Goal: Navigation & Orientation: Find specific page/section

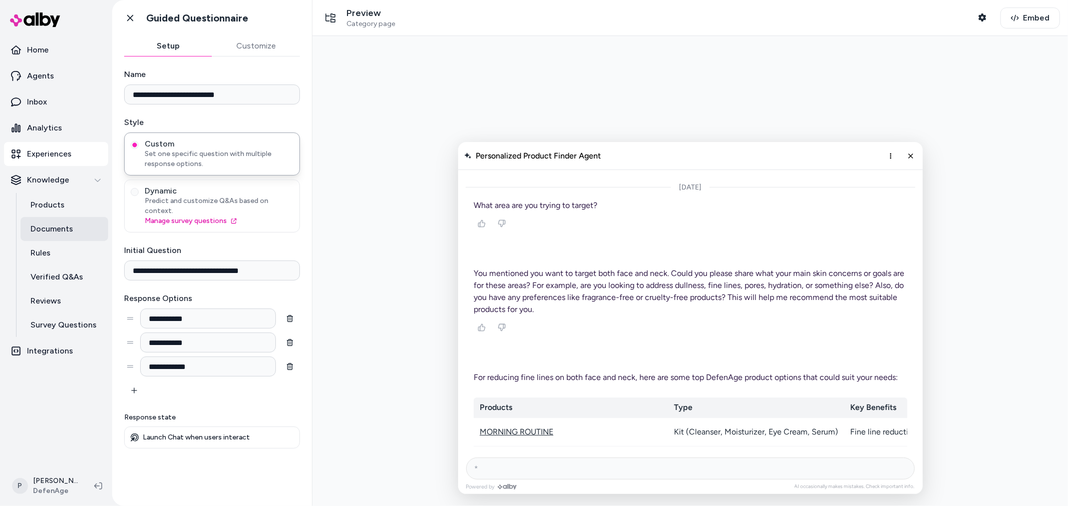
scroll to position [6569, 0]
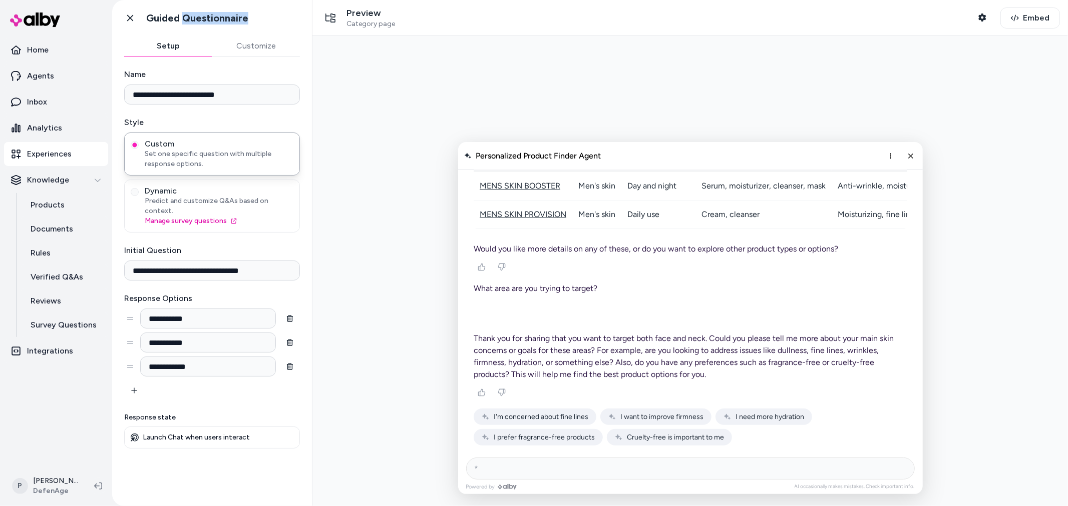
drag, startPoint x: 259, startPoint y: 17, endPoint x: 184, endPoint y: 14, distance: 75.1
click at [184, 14] on div "Go back Guided Questionnaire" at bounding box center [212, 18] width 200 height 36
copy h1 "Questionnaire"
click at [46, 48] on p "Home" at bounding box center [38, 50] width 22 height 12
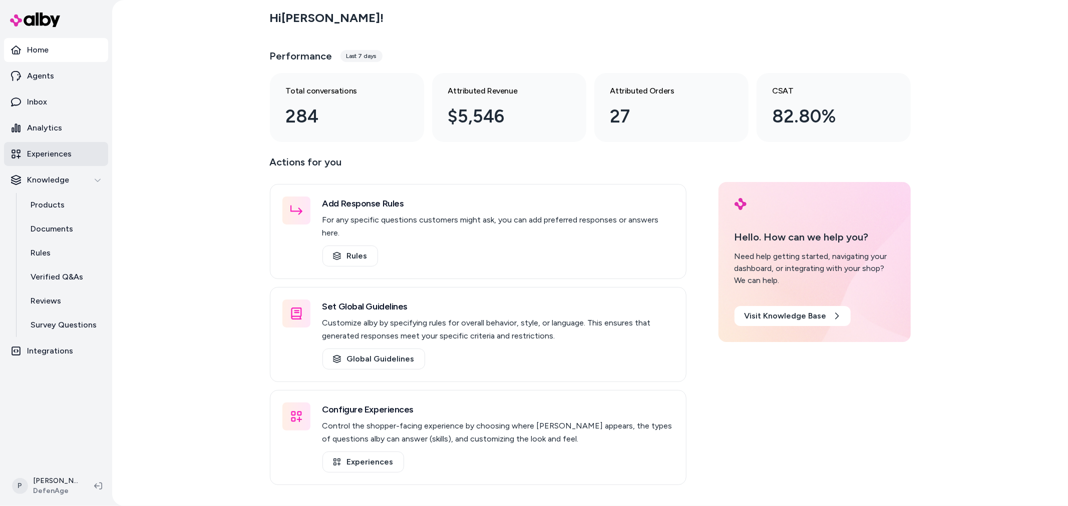
click at [60, 157] on p "Experiences" at bounding box center [49, 154] width 45 height 12
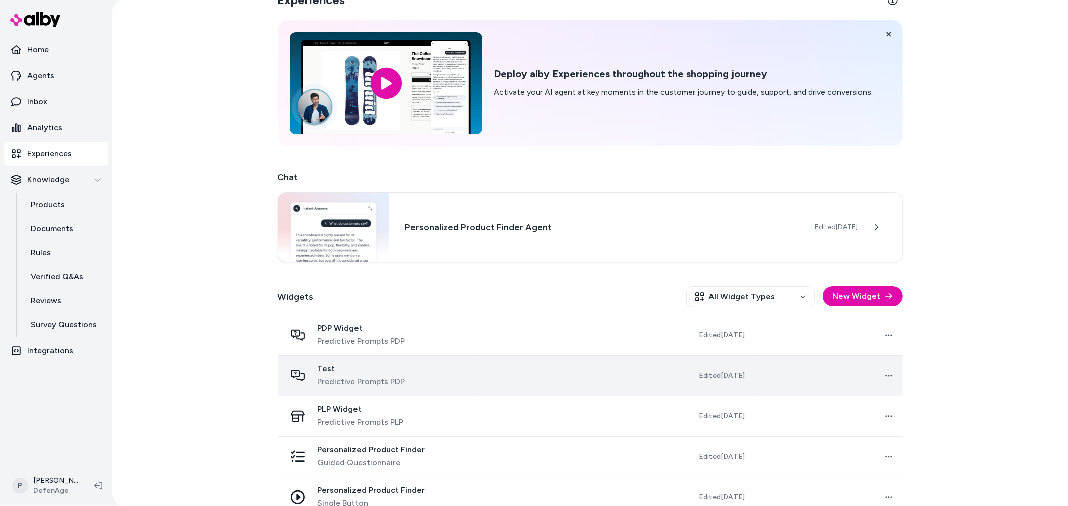
scroll to position [41, 0]
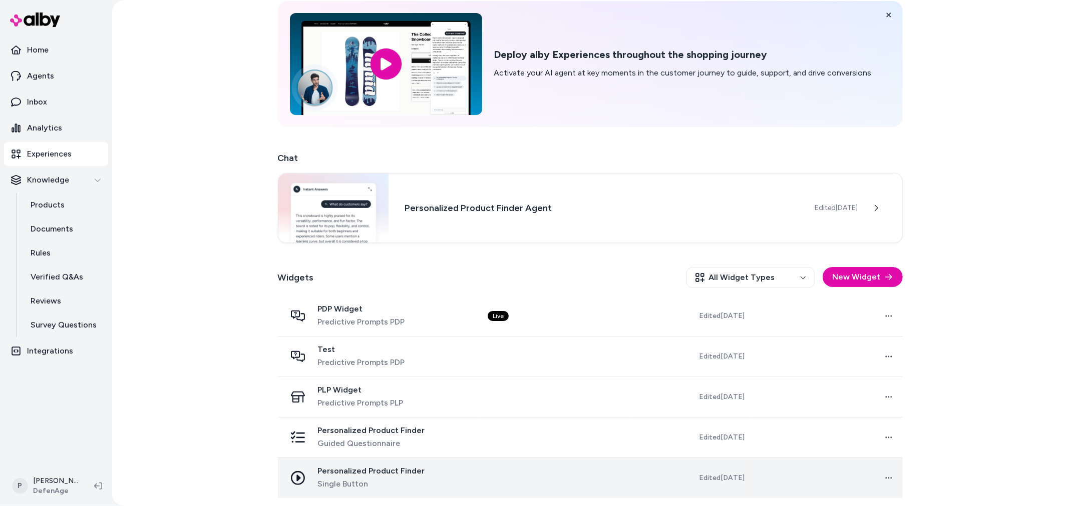
click at [374, 489] on span "Single Button" at bounding box center [371, 484] width 107 height 12
click at [389, 472] on span "Personalized Product Finder" at bounding box center [371, 471] width 107 height 10
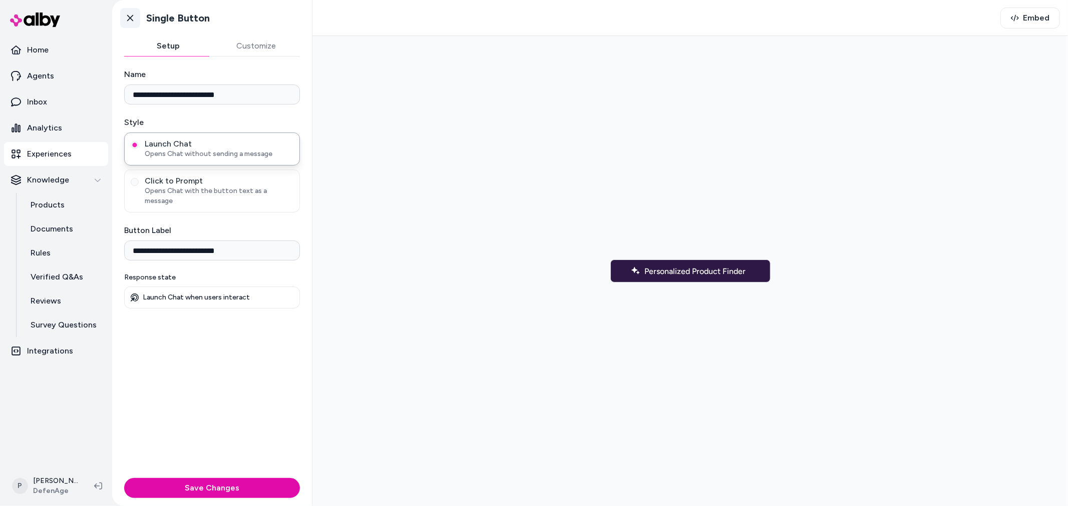
click at [129, 12] on link "Go back" at bounding box center [130, 18] width 20 height 20
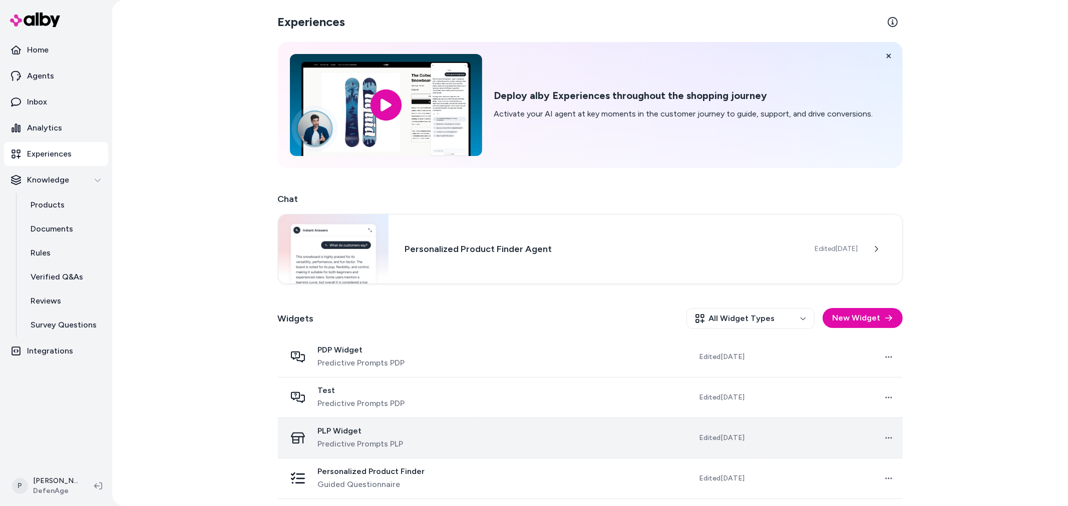
scroll to position [41, 0]
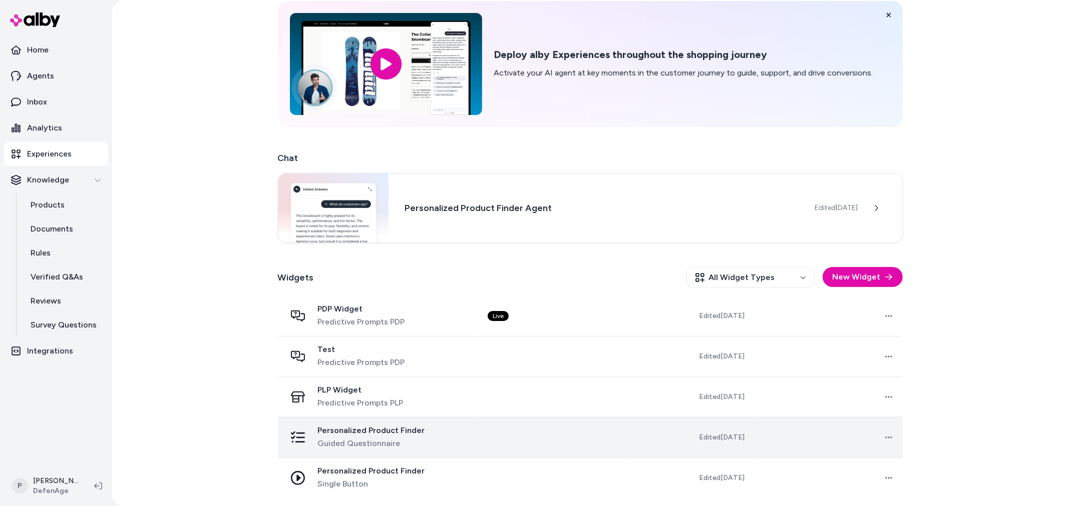
click at [359, 438] on span "Guided Questionnaire" at bounding box center [371, 444] width 107 height 12
click at [358, 431] on span "Personalized Product Finder" at bounding box center [371, 431] width 107 height 10
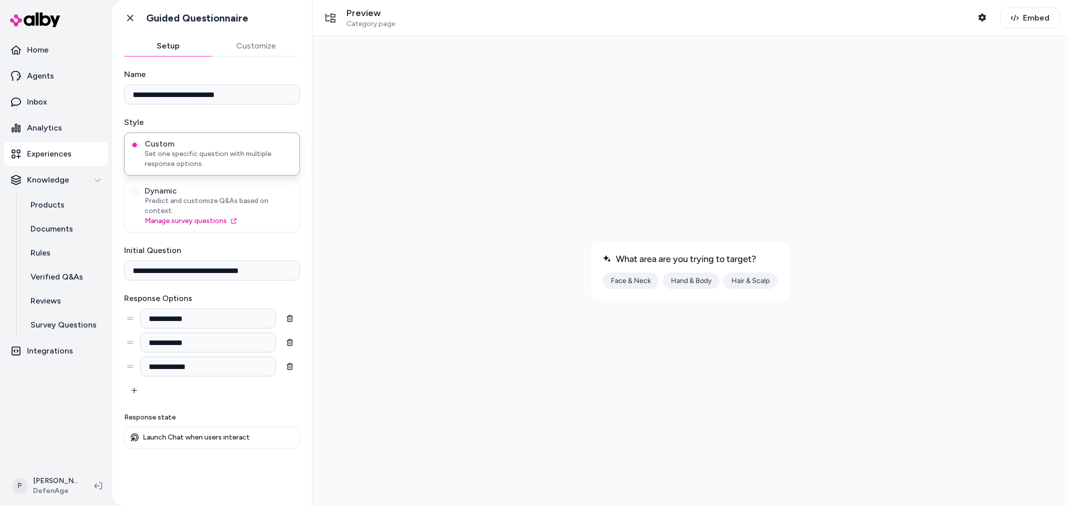
click at [254, 51] on button "Customize" at bounding box center [256, 46] width 88 height 20
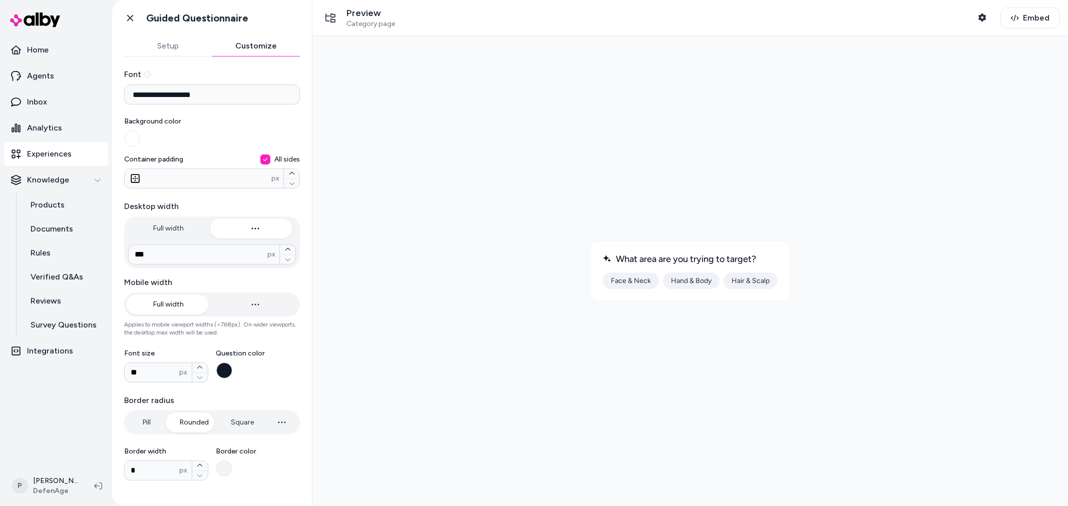
click at [168, 43] on button "Setup" at bounding box center [168, 46] width 88 height 20
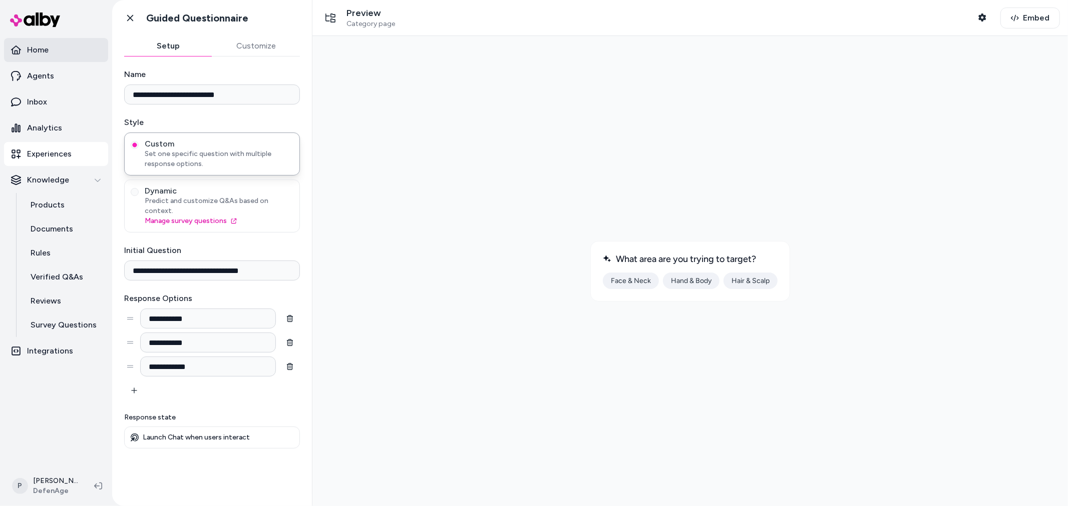
click at [42, 58] on link "Home" at bounding box center [56, 50] width 104 height 24
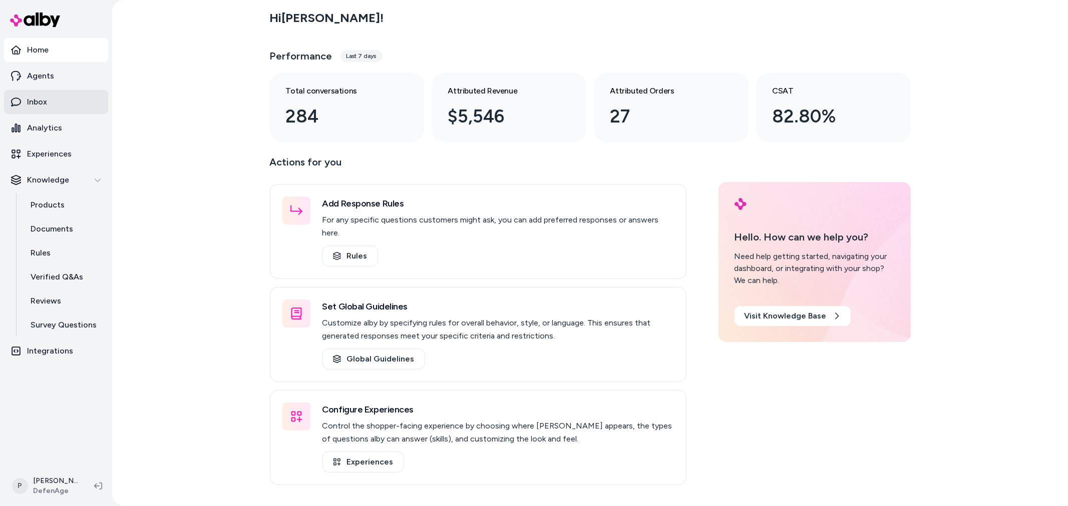
click at [47, 98] on p "Inbox" at bounding box center [37, 102] width 20 height 12
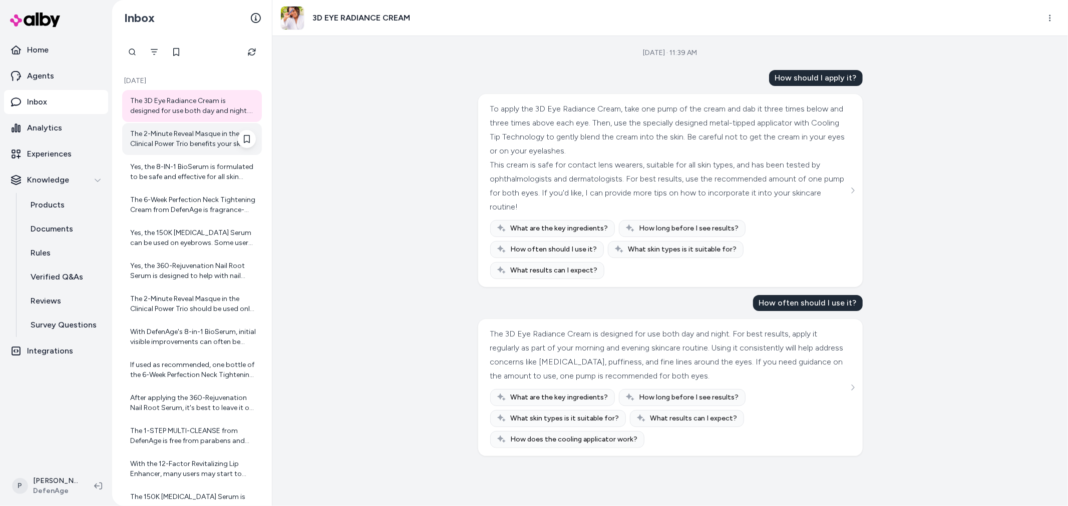
click at [213, 151] on div "The 2-Minute Reveal Masque in the Clinical Power Trio benefits your skin by pro…" at bounding box center [192, 139] width 140 height 32
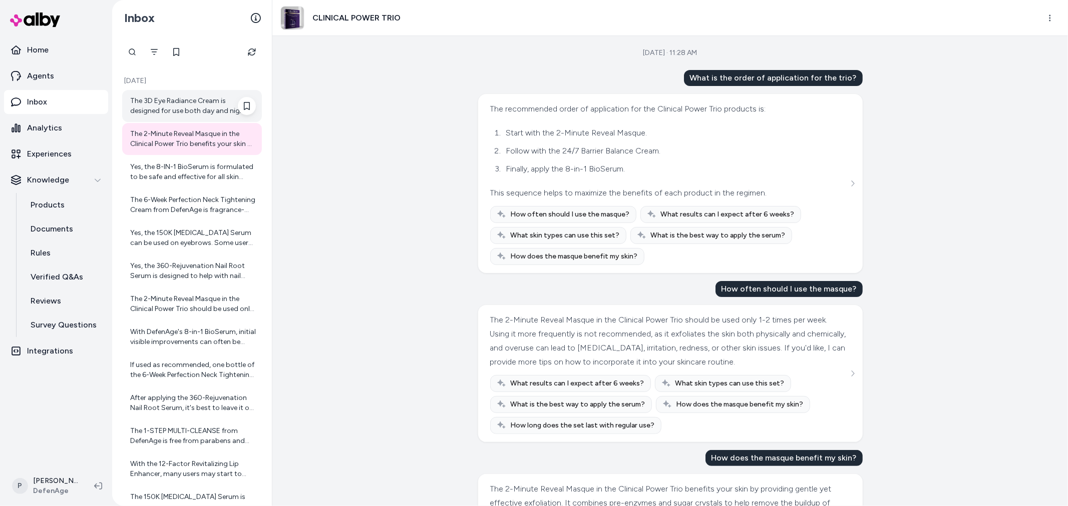
click at [179, 103] on div "The 3D Eye Radiance Cream is designed for use both day and night. For best resu…" at bounding box center [193, 106] width 126 height 20
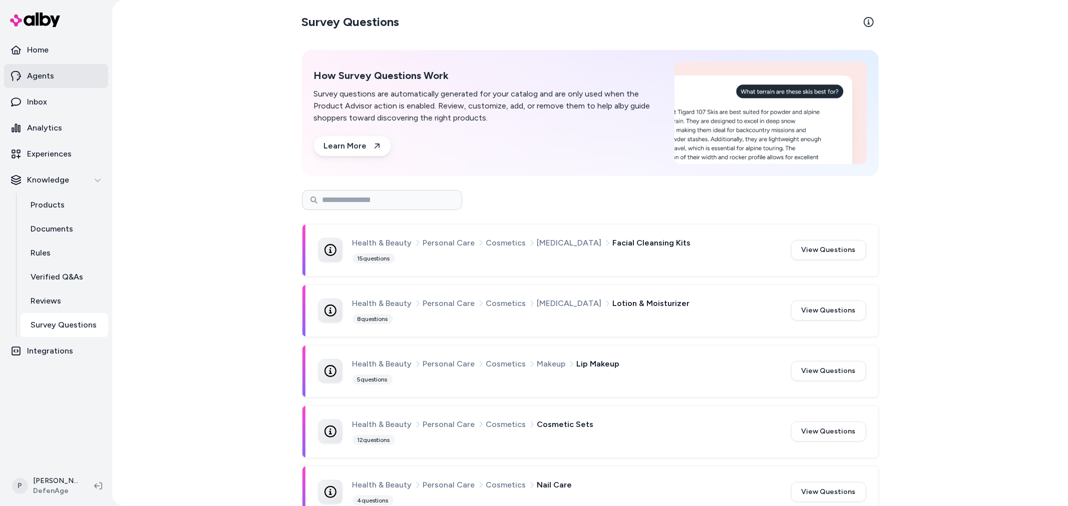
click at [46, 68] on link "Agents" at bounding box center [56, 76] width 104 height 24
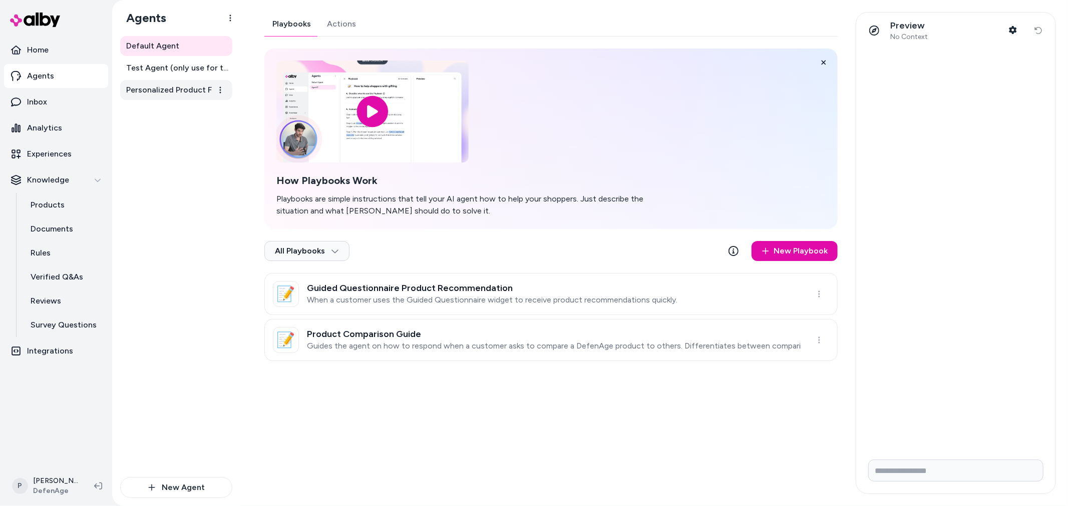
click at [187, 91] on span "Personalized Product Finder Agent" at bounding box center [177, 90] width 102 height 12
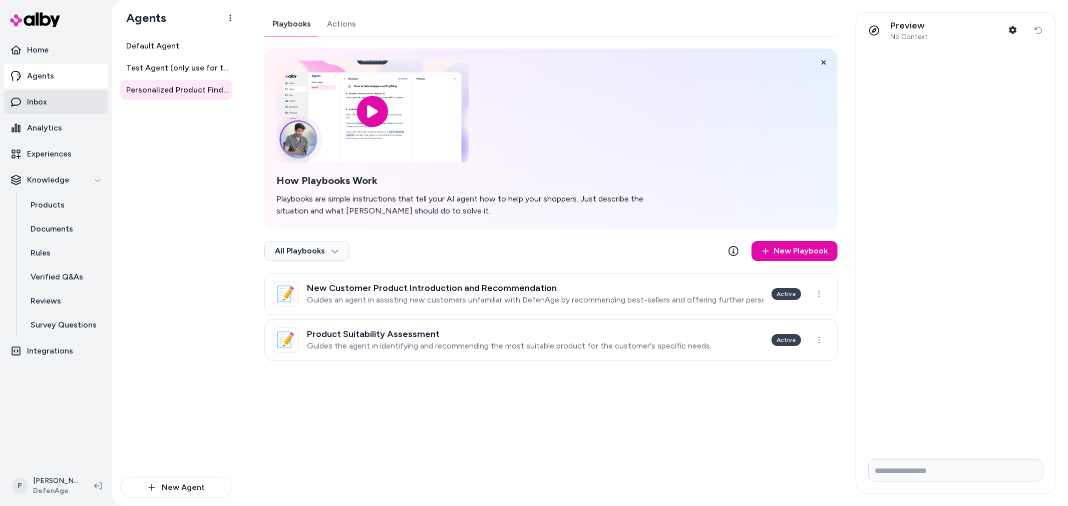
click at [70, 105] on link "Inbox" at bounding box center [56, 102] width 104 height 24
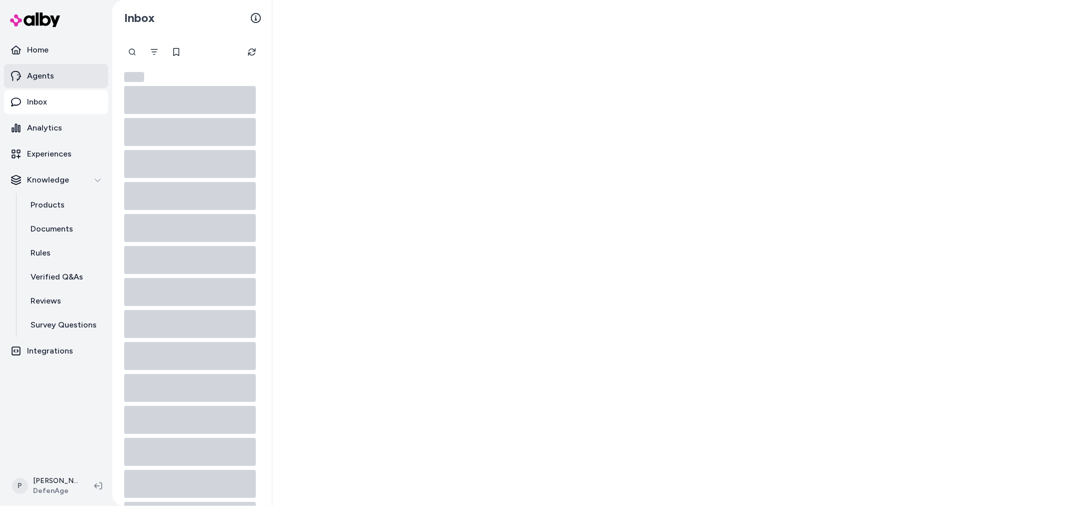
click at [68, 83] on link "Agents" at bounding box center [56, 76] width 104 height 24
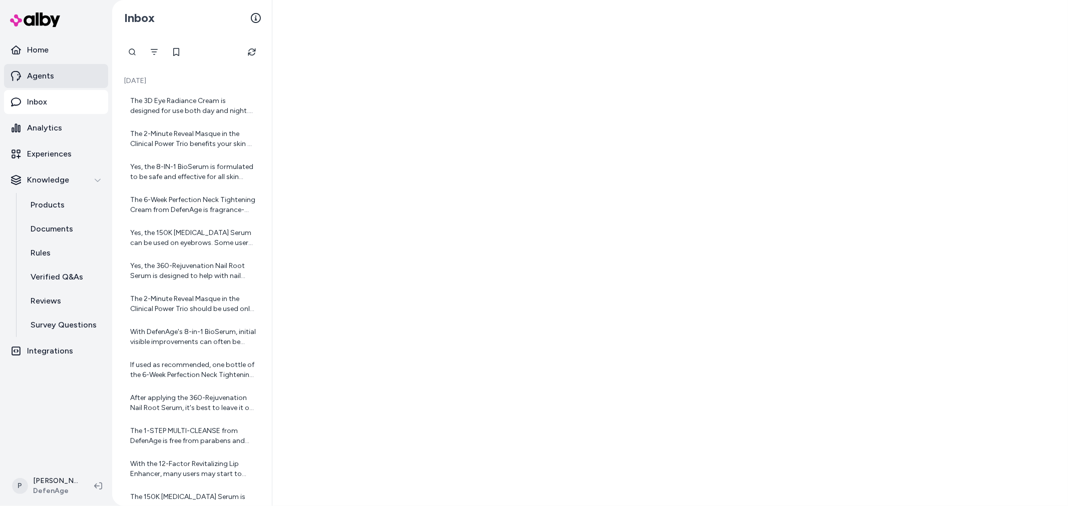
click at [59, 72] on link "Agents" at bounding box center [56, 76] width 104 height 24
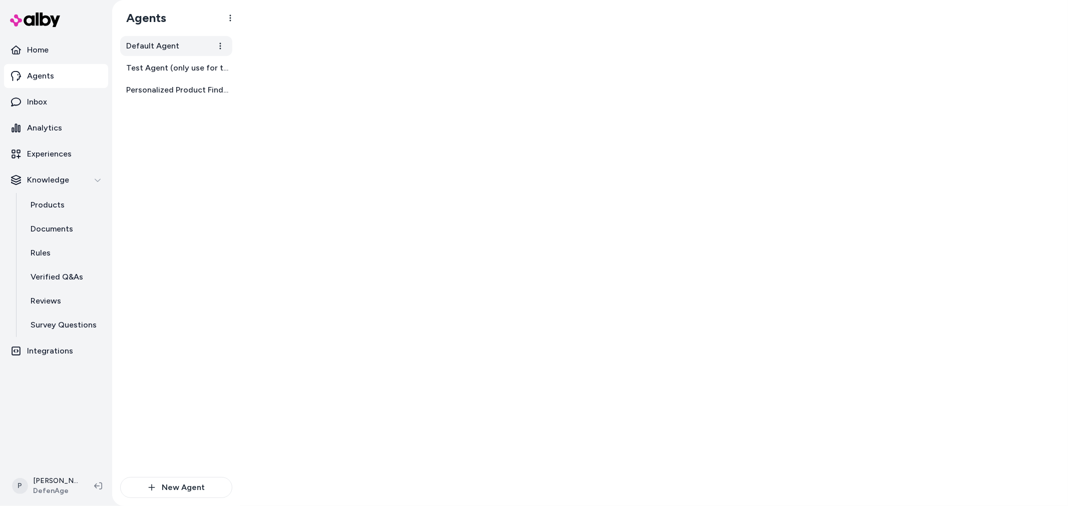
click at [181, 47] on link "Default Agent" at bounding box center [176, 46] width 112 height 20
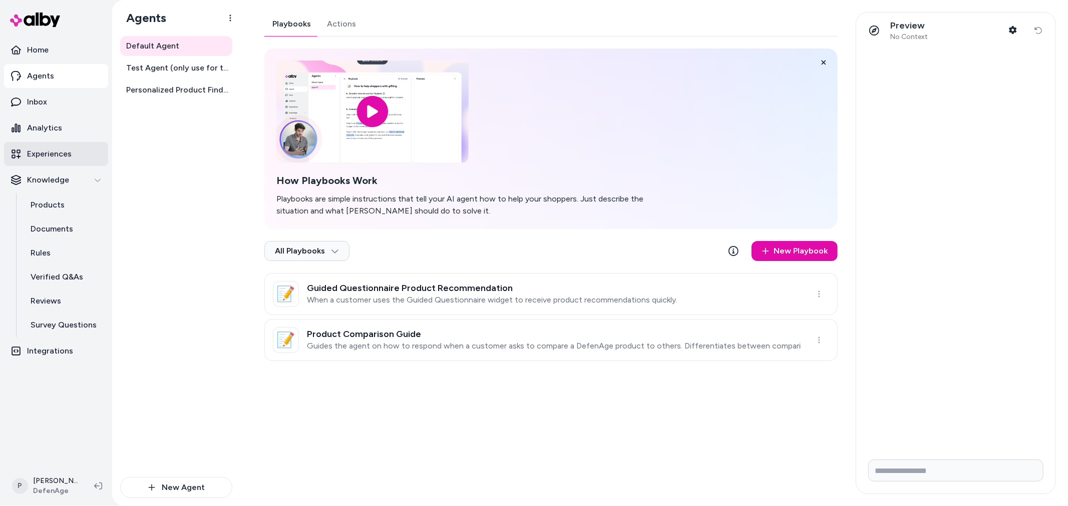
click at [67, 156] on p "Experiences" at bounding box center [49, 154] width 45 height 12
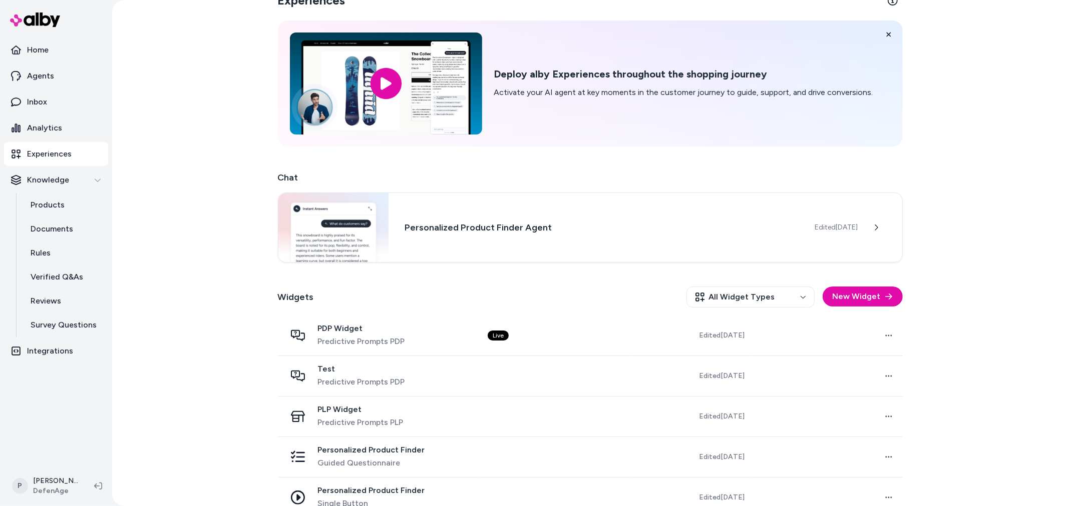
scroll to position [41, 0]
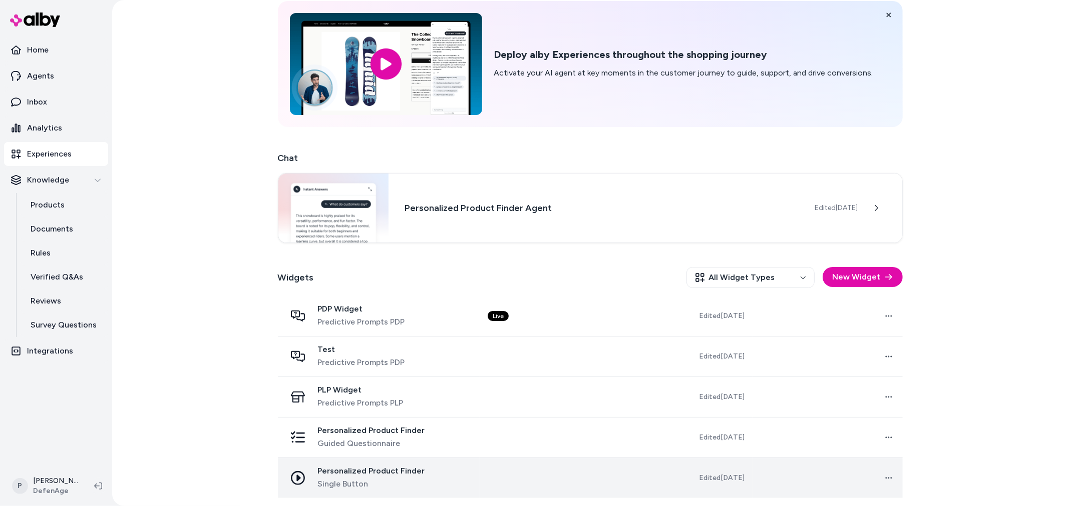
click at [488, 480] on td at bounding box center [554, 478] width 150 height 41
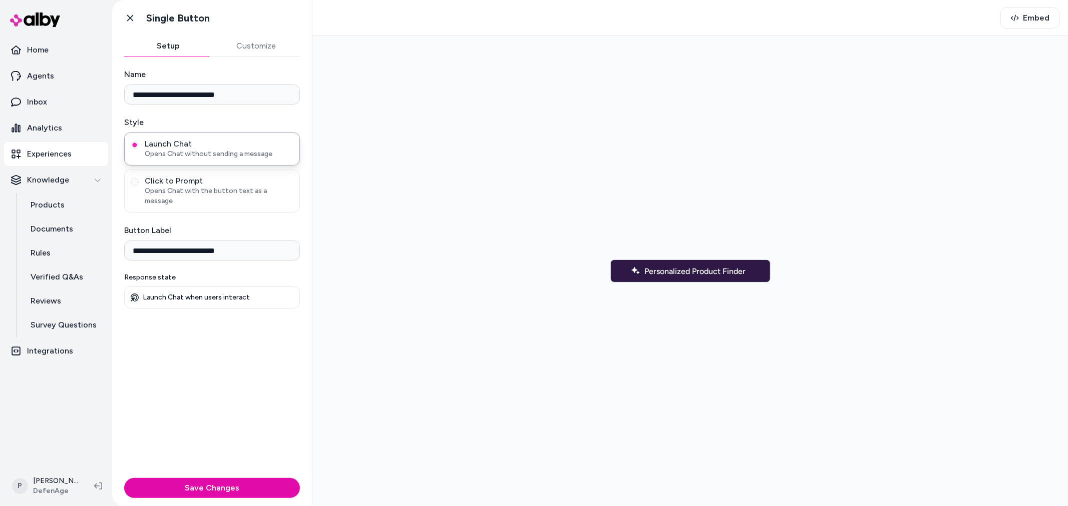
click at [262, 56] on div "Setup Customize" at bounding box center [212, 46] width 176 height 21
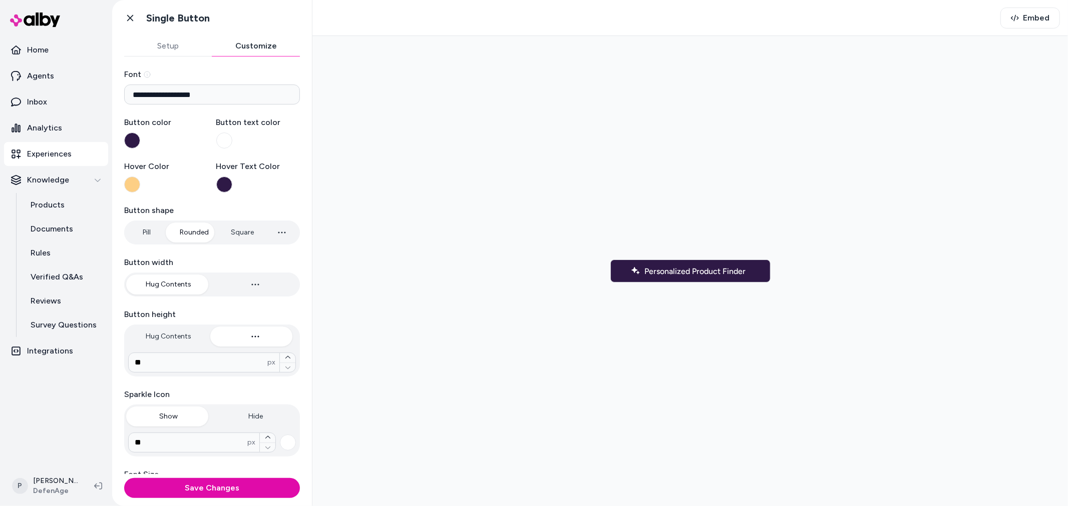
click at [186, 42] on button "Setup" at bounding box center [168, 46] width 88 height 20
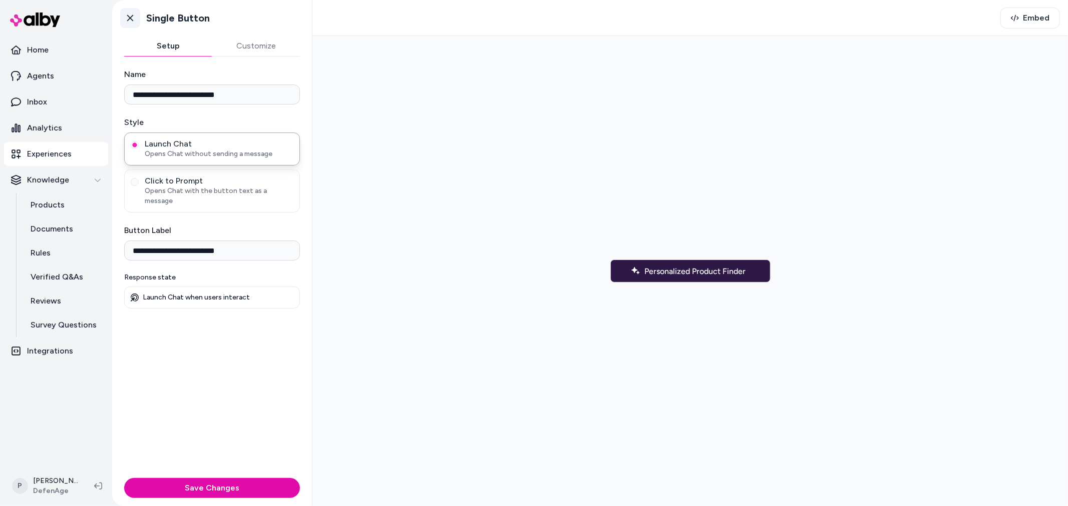
click at [135, 19] on link "Go back" at bounding box center [130, 18] width 20 height 20
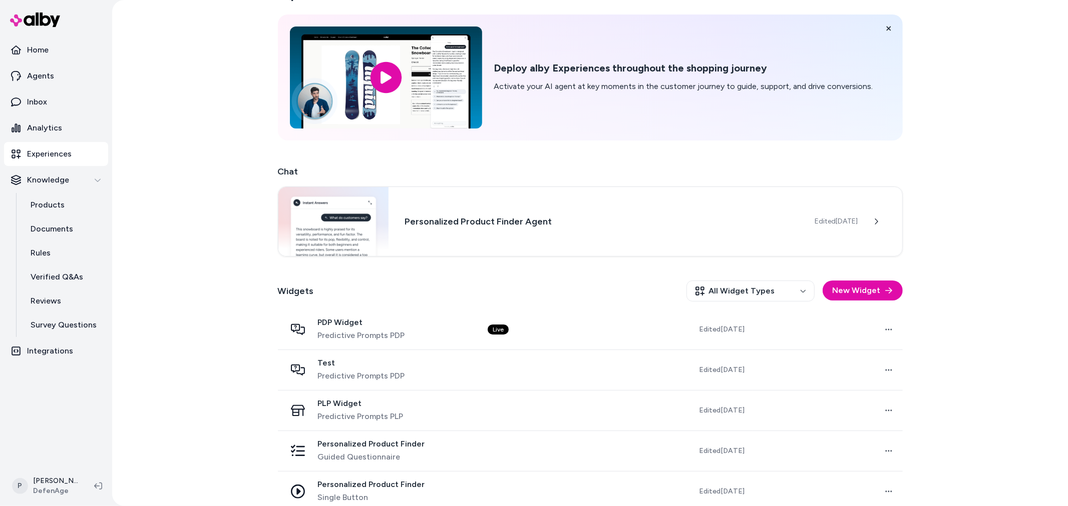
scroll to position [41, 0]
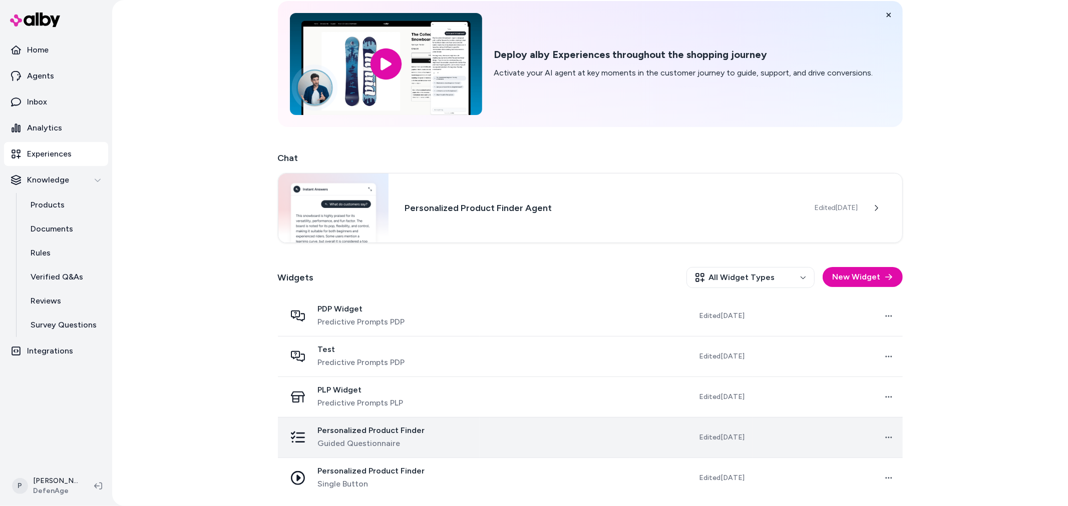
click at [373, 436] on div "Personalized Product Finder Guided Questionnaire" at bounding box center [371, 438] width 107 height 24
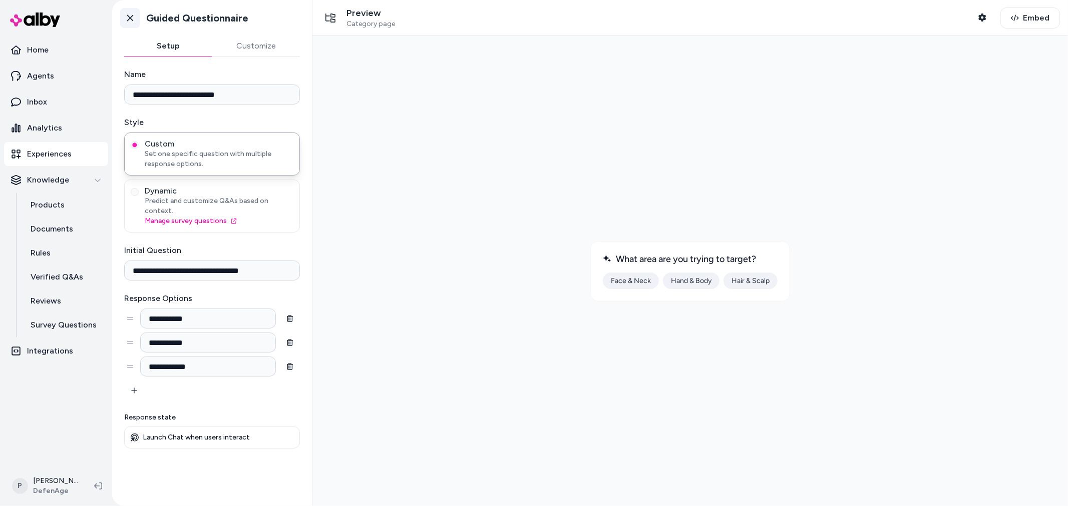
click at [128, 15] on icon at bounding box center [130, 18] width 10 height 10
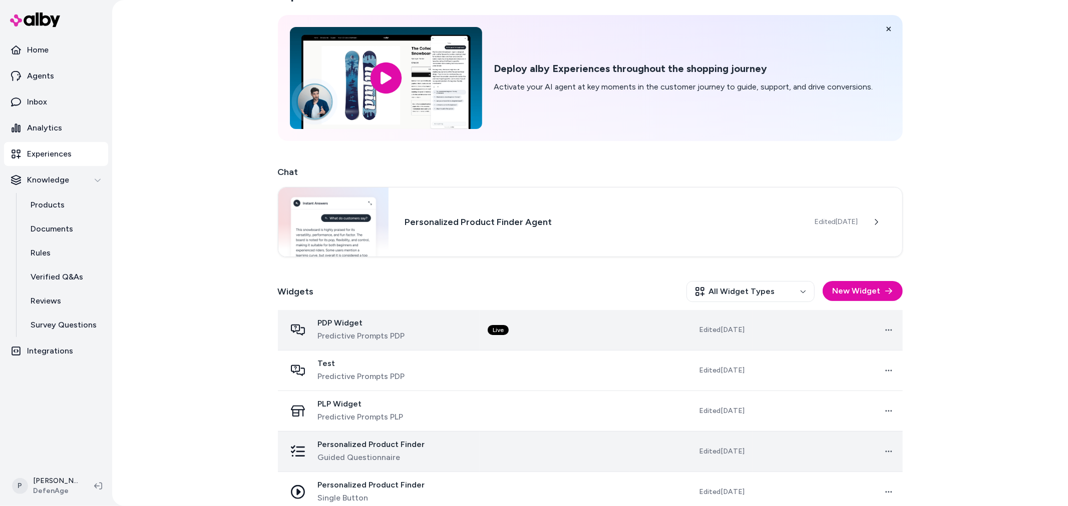
scroll to position [41, 0]
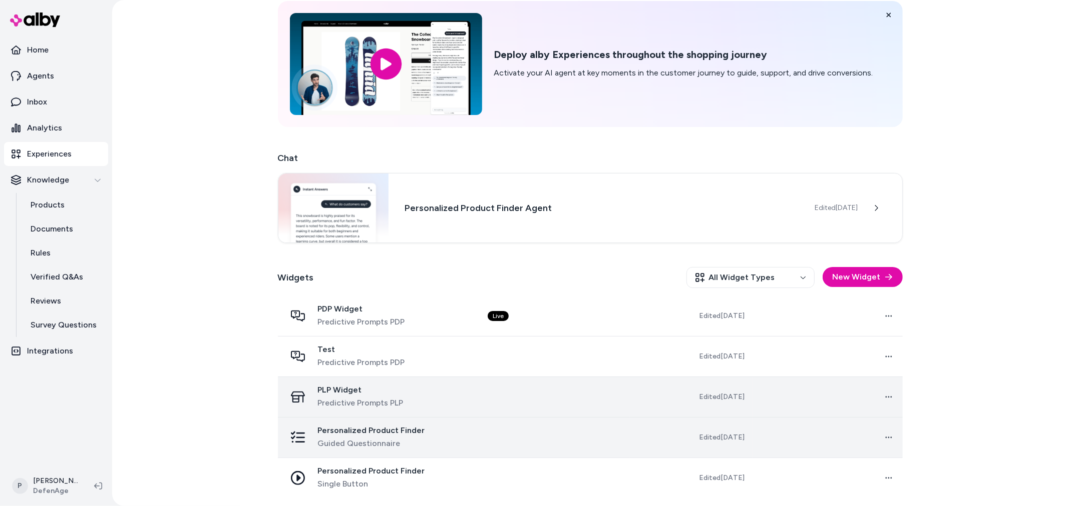
click at [343, 392] on span "PLP Widget" at bounding box center [361, 390] width 86 height 10
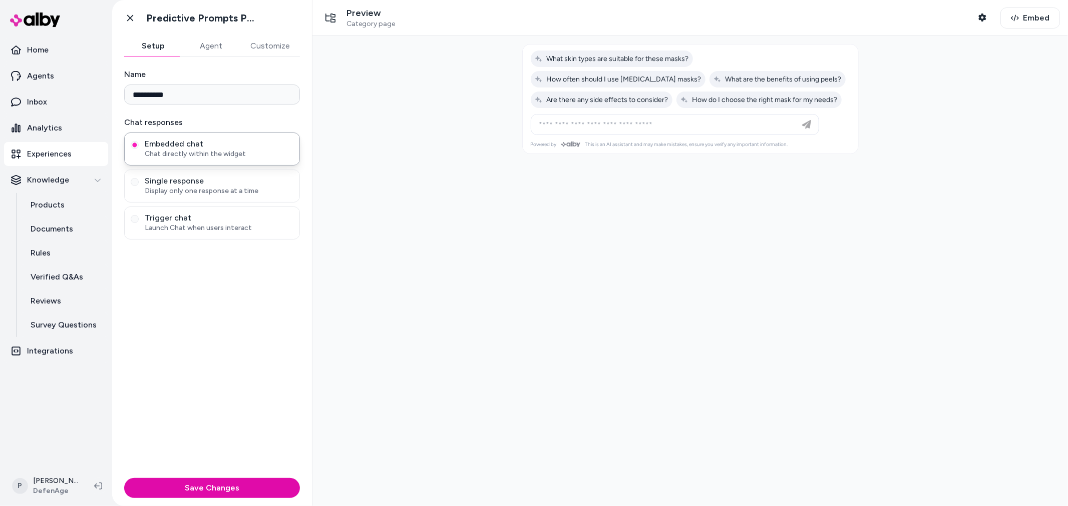
click at [210, 43] on button "Agent" at bounding box center [211, 46] width 58 height 20
click at [161, 44] on button "Setup" at bounding box center [153, 46] width 58 height 20
click at [126, 15] on icon at bounding box center [130, 18] width 10 height 10
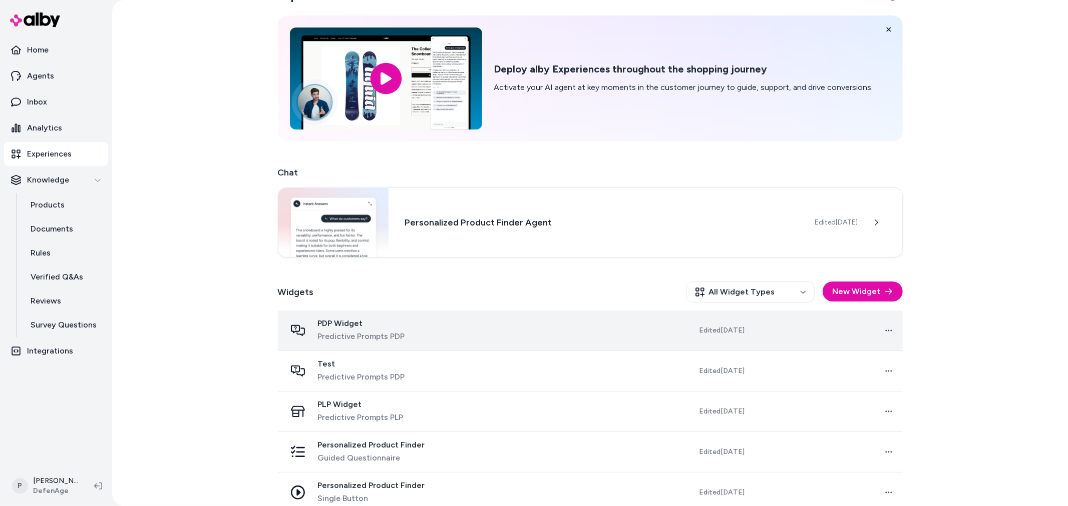
scroll to position [41, 0]
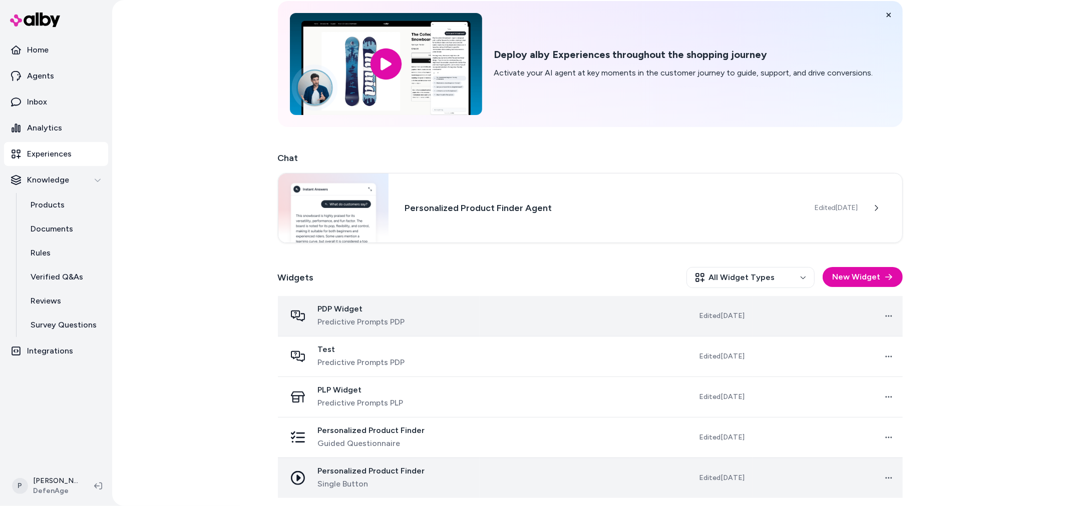
click at [351, 478] on span "Single Button" at bounding box center [371, 484] width 107 height 12
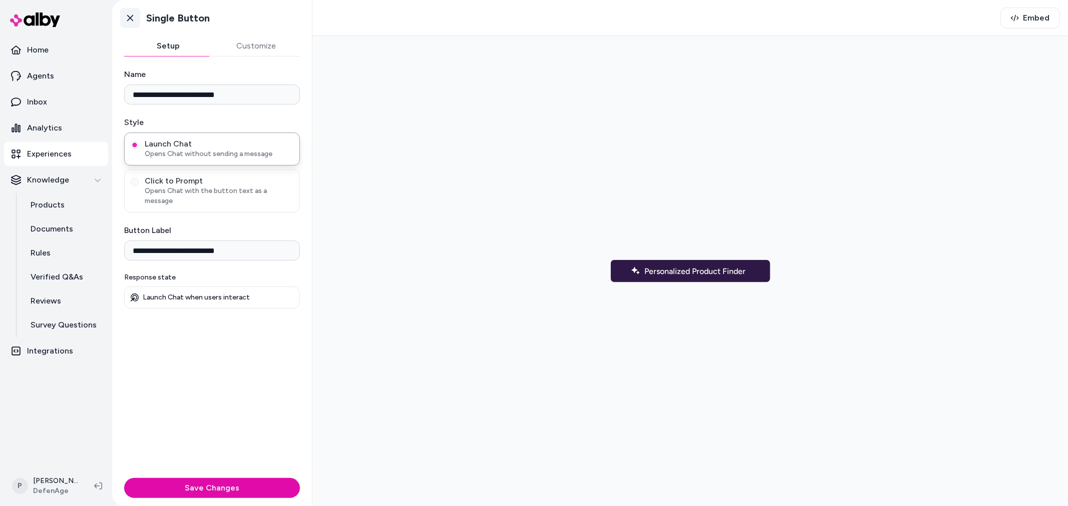
click at [131, 19] on icon at bounding box center [130, 18] width 10 height 10
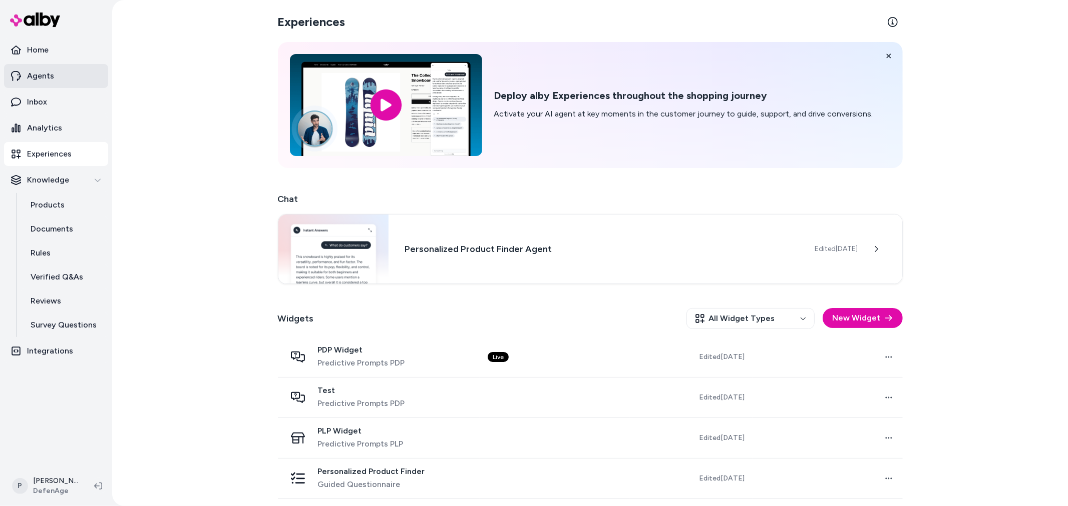
click at [57, 83] on link "Agents" at bounding box center [56, 76] width 104 height 24
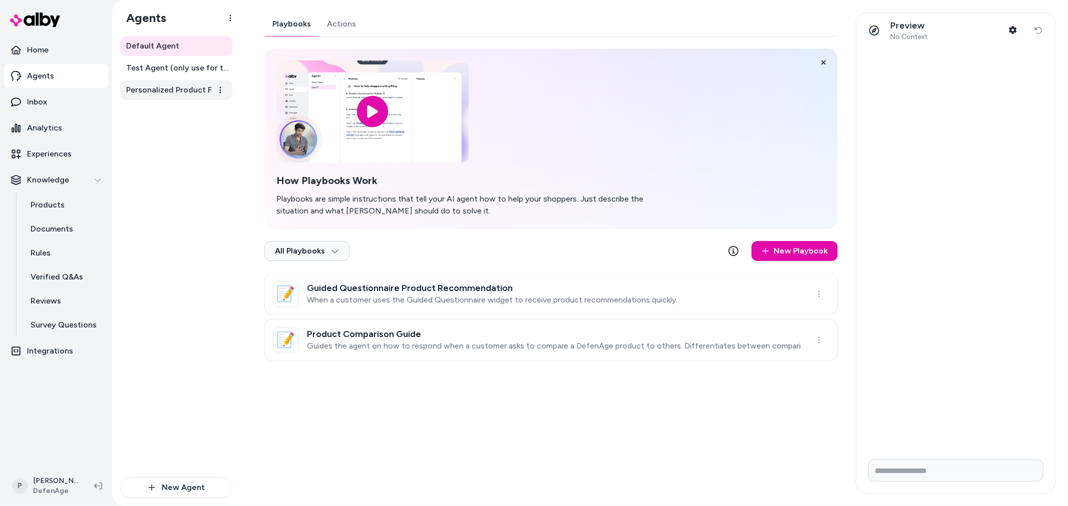
click at [175, 93] on span "Personalized Product Finder Agent" at bounding box center [177, 90] width 102 height 12
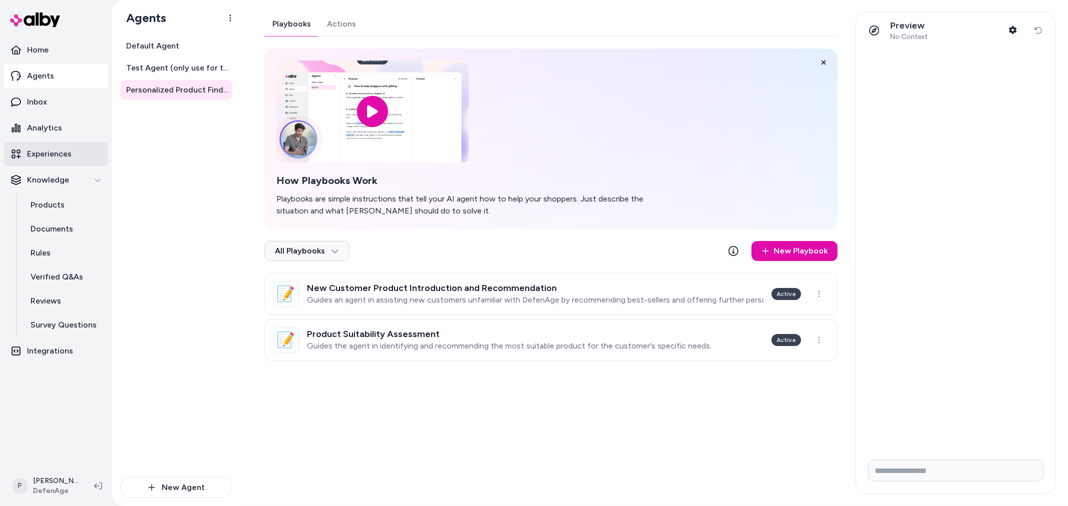
click at [53, 157] on p "Experiences" at bounding box center [49, 154] width 45 height 12
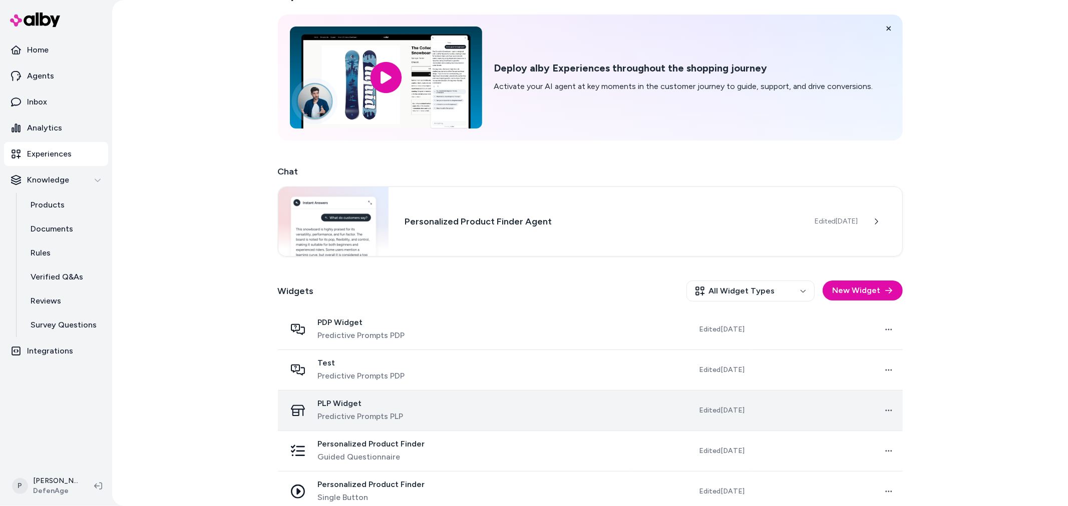
scroll to position [41, 0]
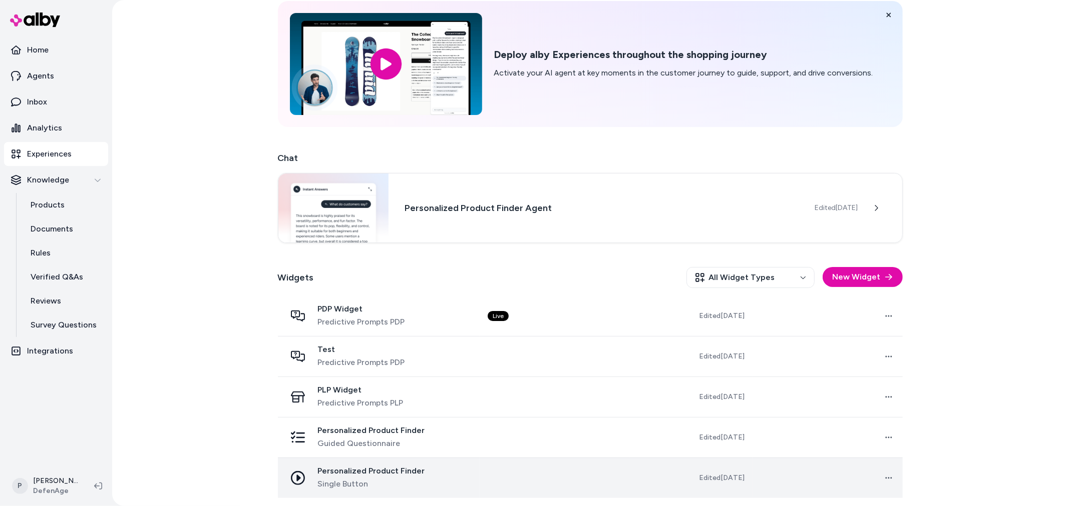
click at [488, 474] on td at bounding box center [554, 478] width 150 height 41
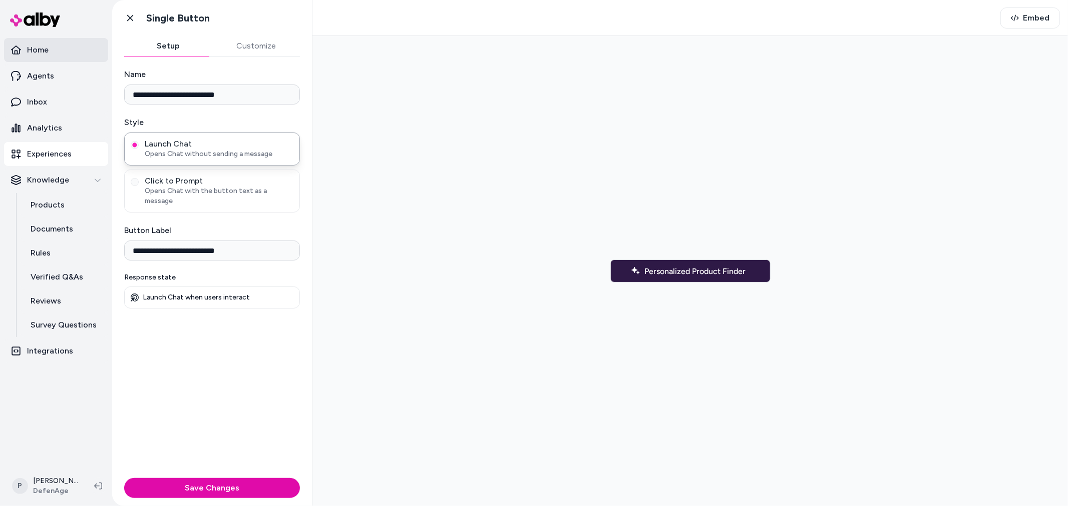
click at [57, 45] on link "Home" at bounding box center [56, 50] width 104 height 24
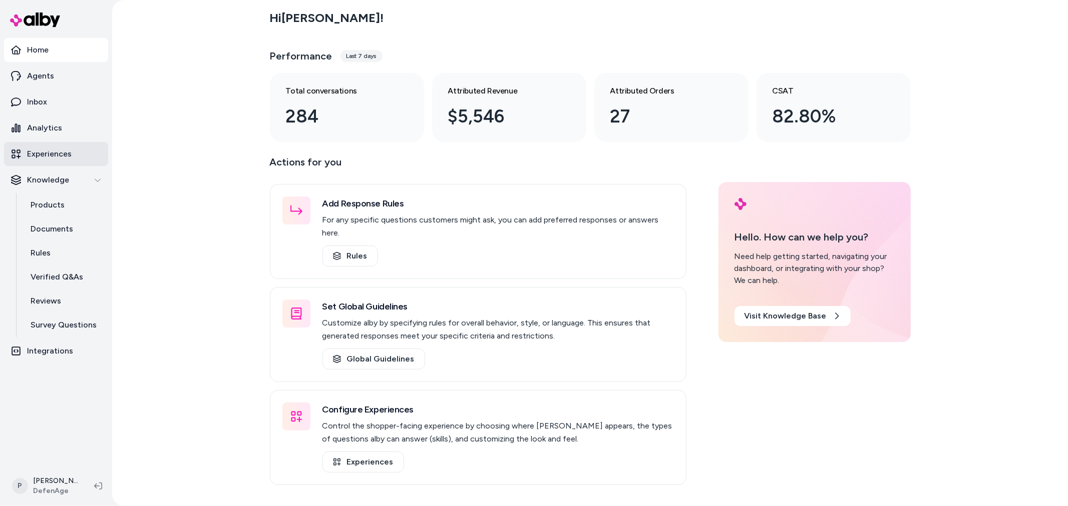
click at [67, 156] on p "Experiences" at bounding box center [49, 154] width 45 height 12
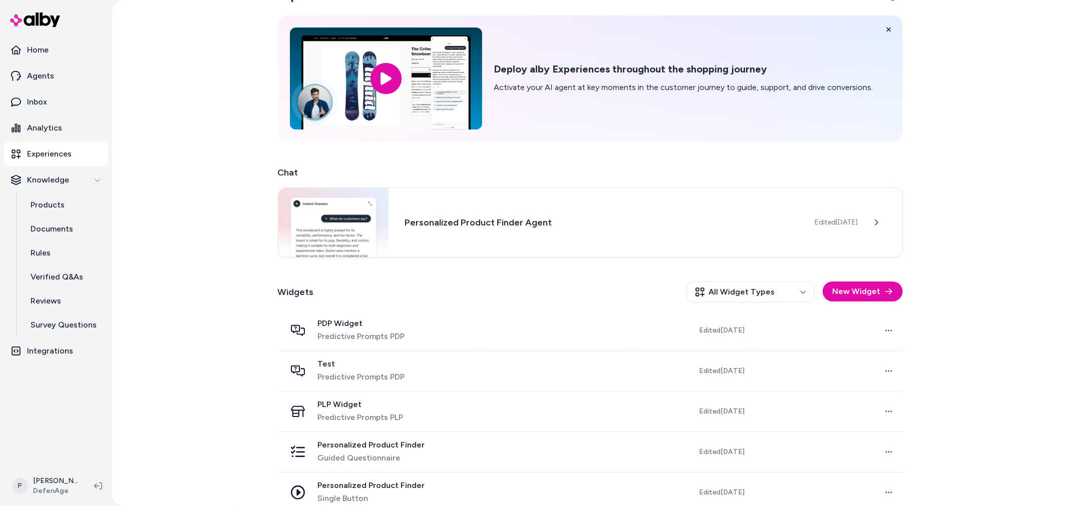
scroll to position [41, 0]
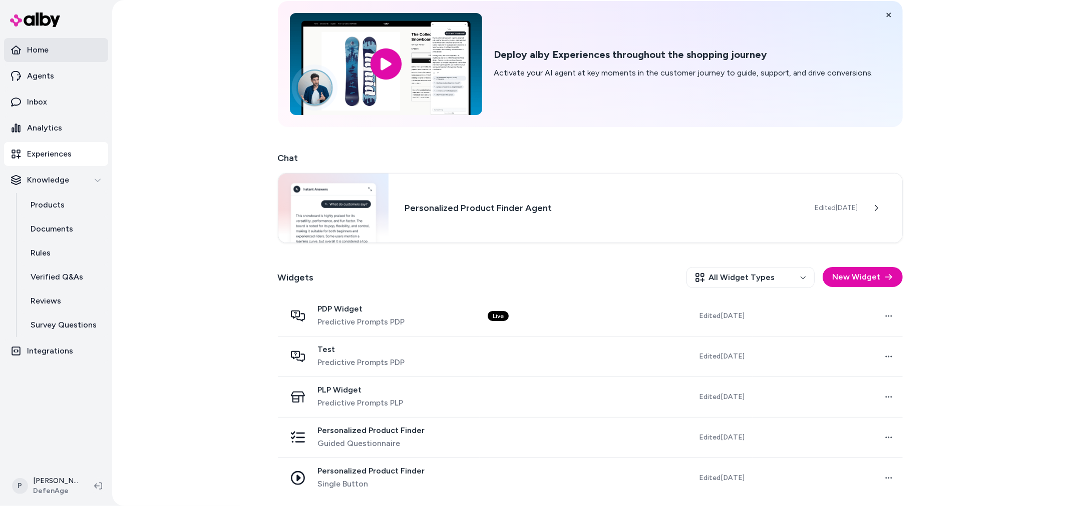
click at [65, 55] on link "Home" at bounding box center [56, 50] width 104 height 24
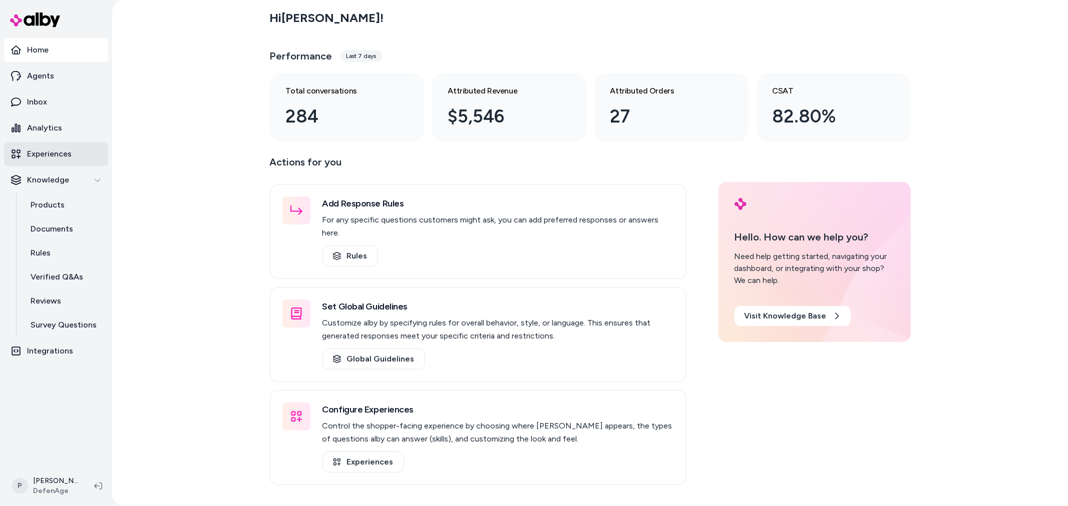
click at [40, 161] on link "Experiences" at bounding box center [56, 154] width 104 height 24
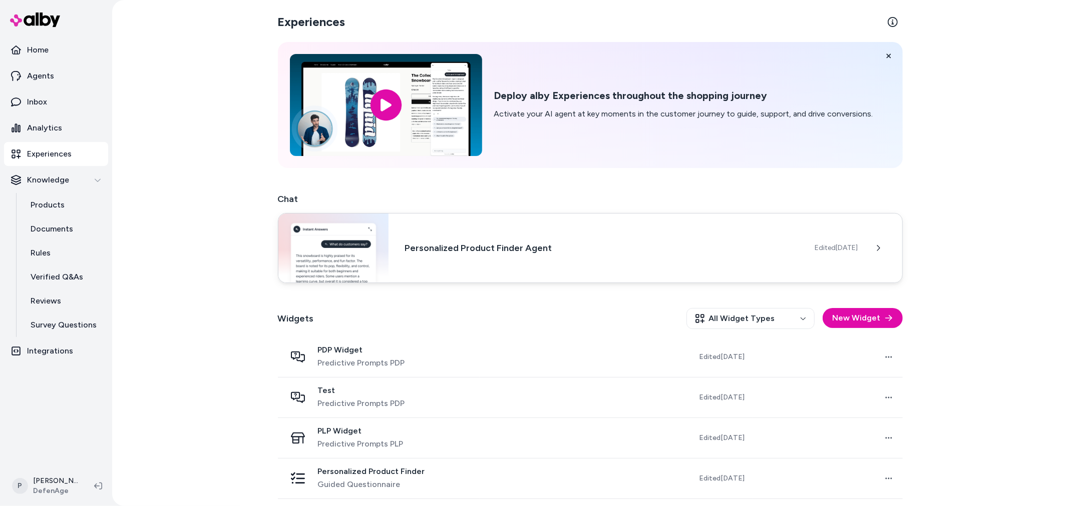
click at [563, 258] on div "Personalized Product Finder Agent Edited Jul 25, 2025" at bounding box center [590, 248] width 625 height 70
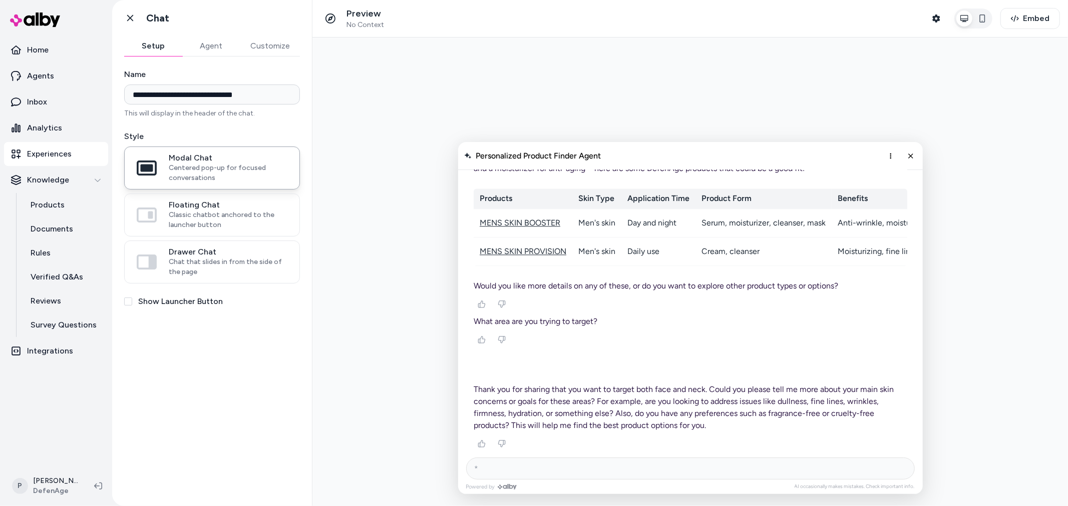
scroll to position [5401, 0]
click at [212, 41] on button "Agent" at bounding box center [211, 46] width 58 height 20
click at [152, 43] on button "Setup" at bounding box center [153, 46] width 58 height 20
click at [207, 46] on button "Agent" at bounding box center [211, 46] width 58 height 20
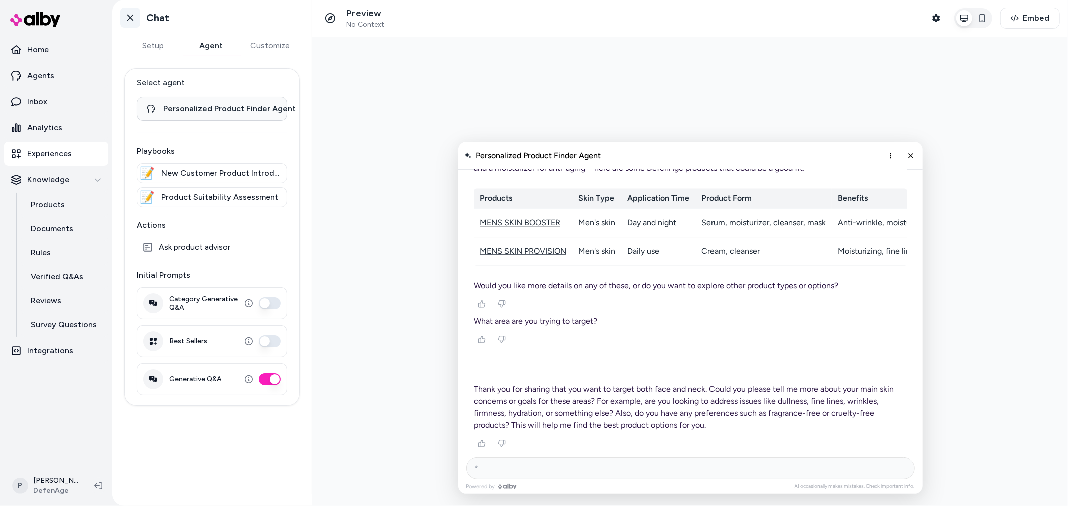
click at [129, 19] on icon at bounding box center [130, 18] width 6 height 7
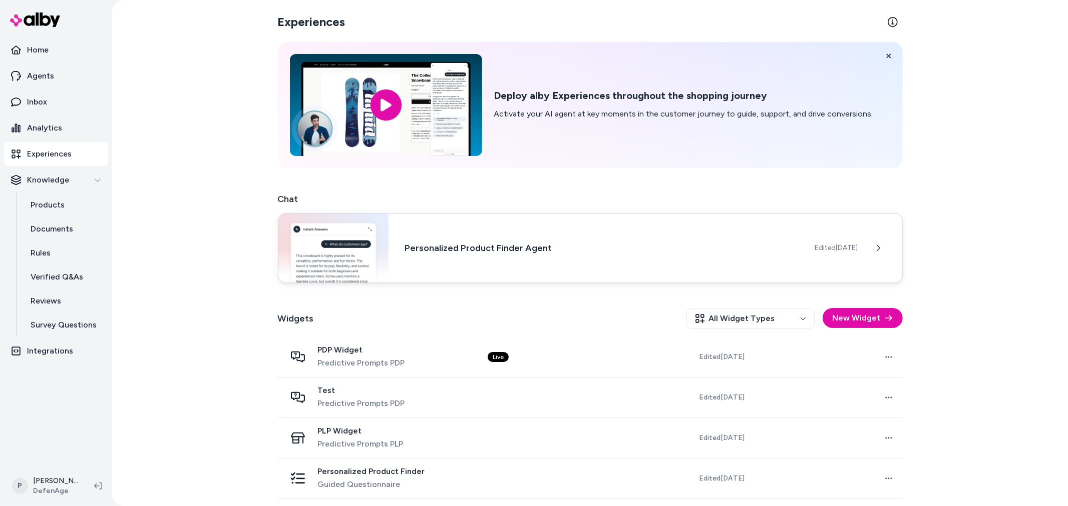
click at [449, 261] on div "Personalized Product Finder Agent Edited Jul 25, 2025" at bounding box center [590, 248] width 625 height 70
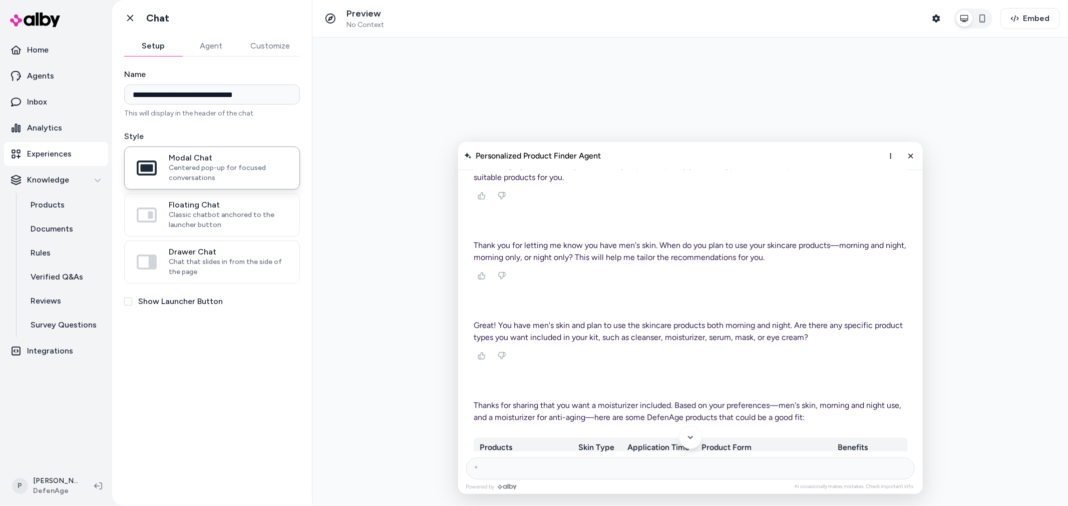
scroll to position [5401, 0]
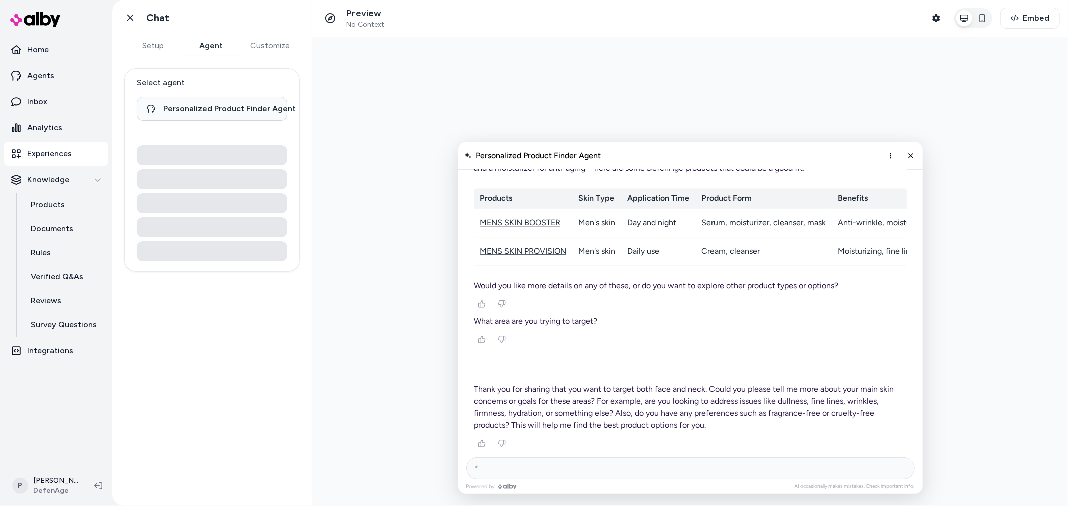
click at [209, 45] on button "Agent" at bounding box center [211, 46] width 58 height 20
click at [149, 45] on button "Setup" at bounding box center [153, 46] width 58 height 20
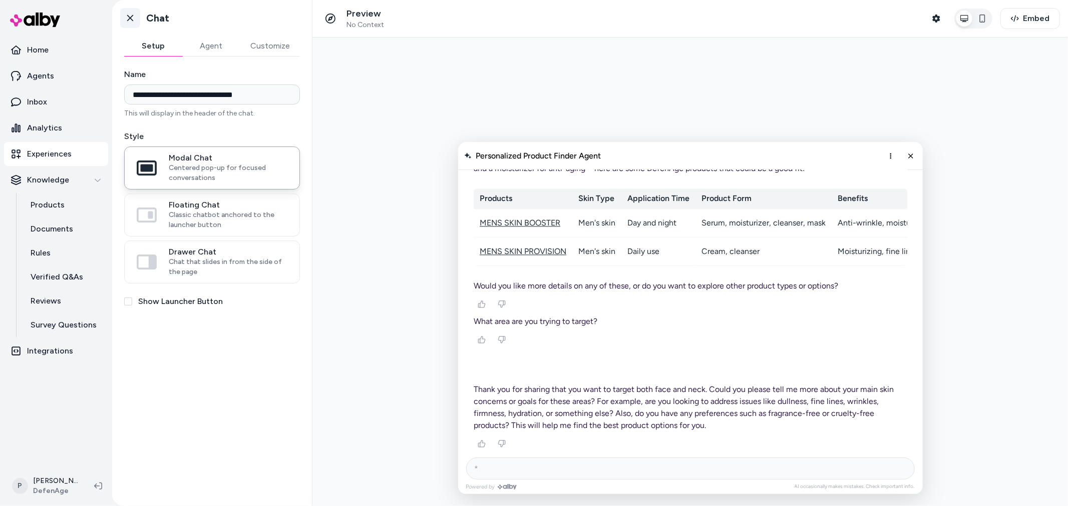
click at [129, 13] on icon at bounding box center [130, 18] width 10 height 10
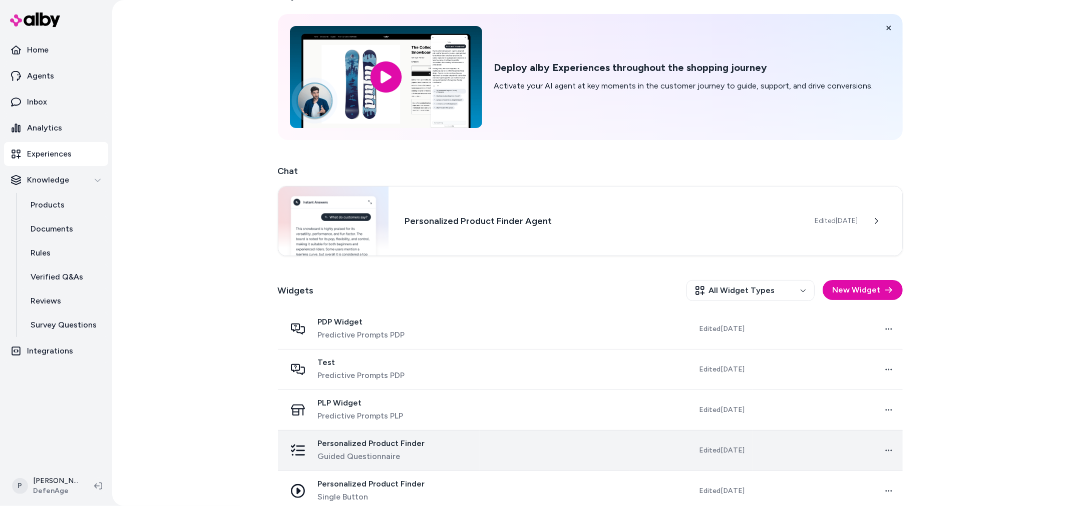
scroll to position [41, 0]
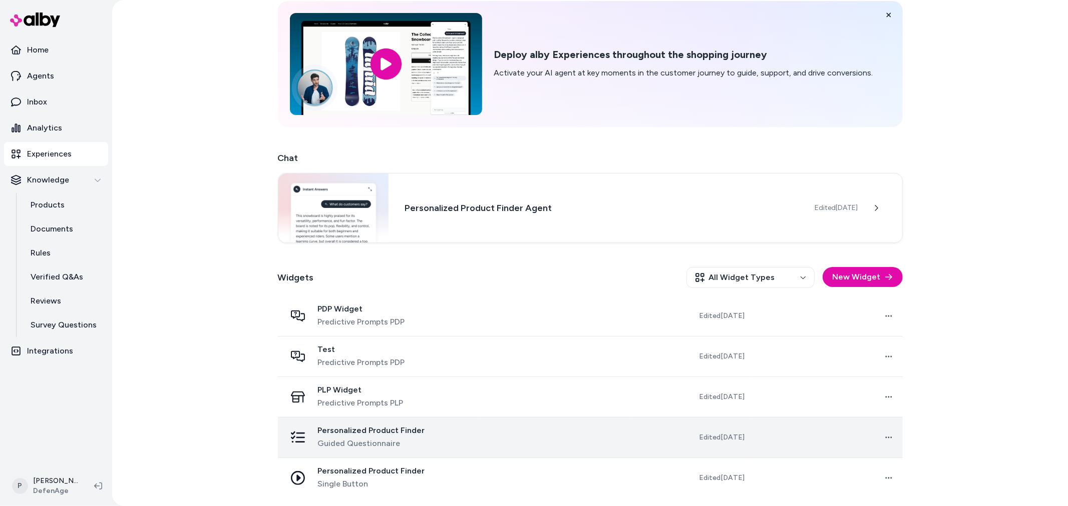
click at [372, 445] on span "Guided Questionnaire" at bounding box center [371, 444] width 107 height 12
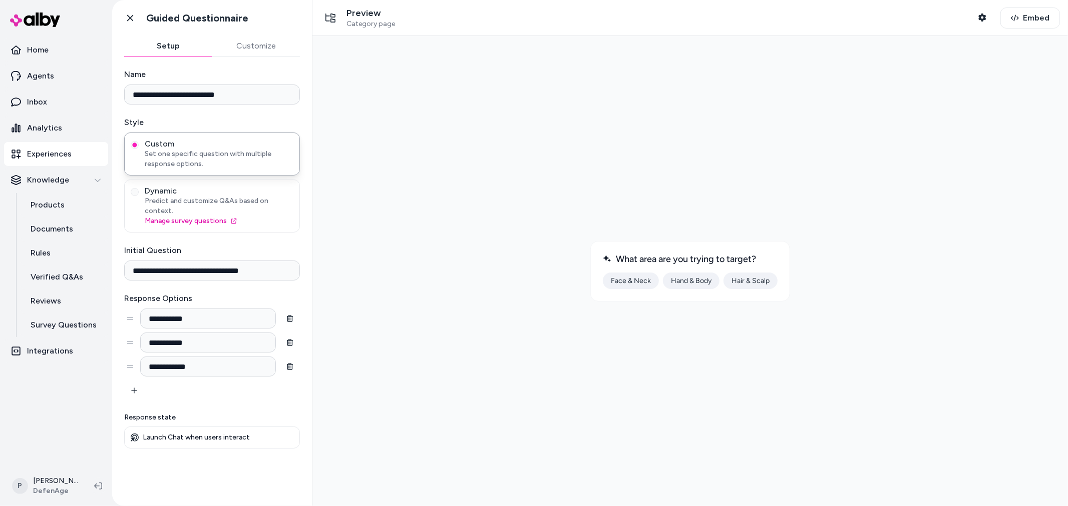
click at [245, 45] on button "Customize" at bounding box center [256, 46] width 88 height 20
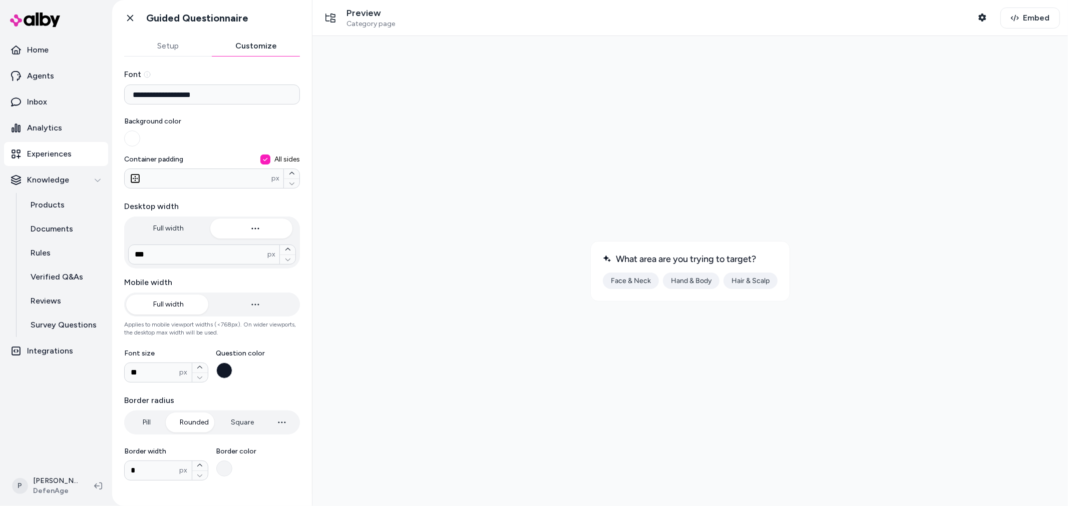
click at [176, 41] on button "Setup" at bounding box center [168, 46] width 88 height 20
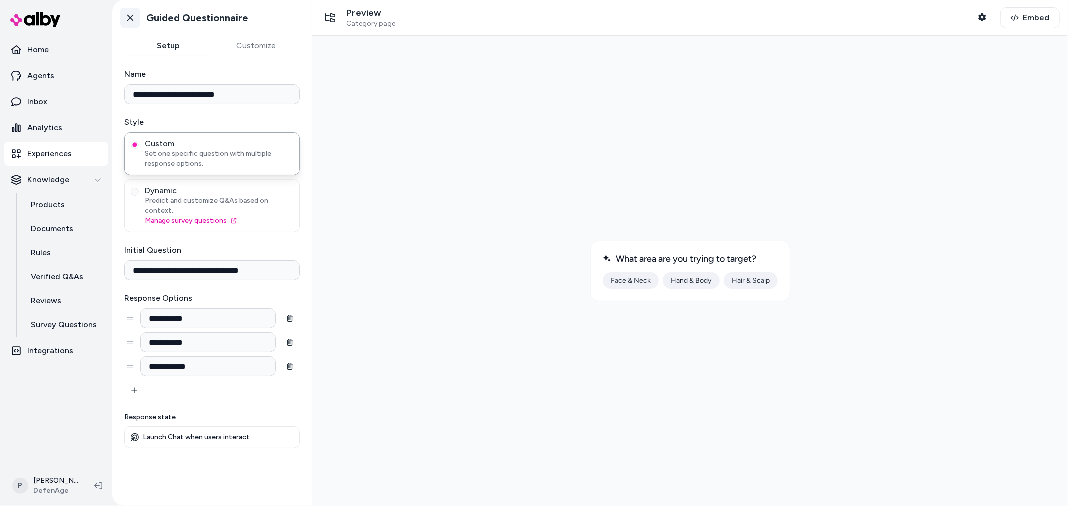
click at [133, 16] on icon at bounding box center [130, 18] width 10 height 10
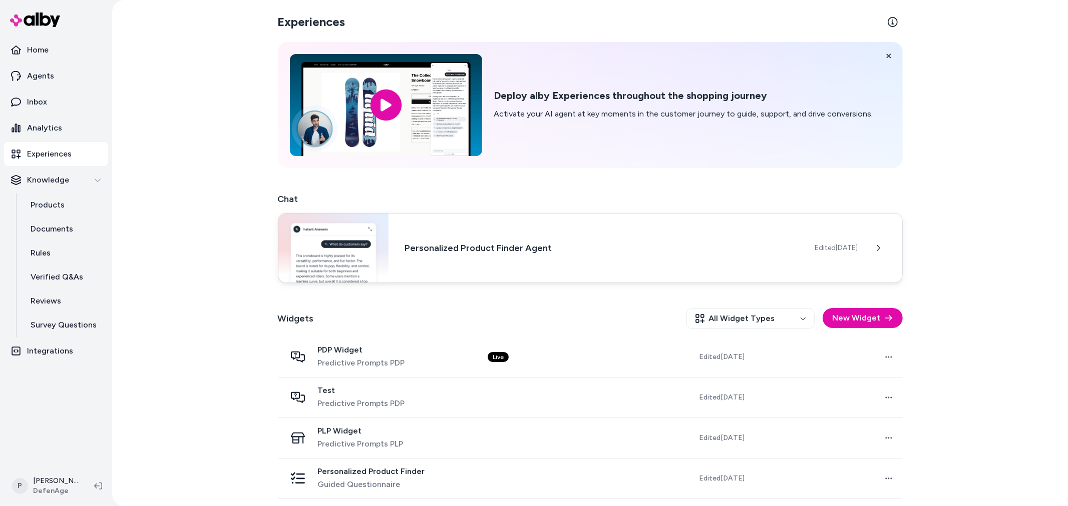
click at [452, 282] on div "Personalized Product Finder Agent Edited Jul 25, 2025" at bounding box center [590, 248] width 625 height 70
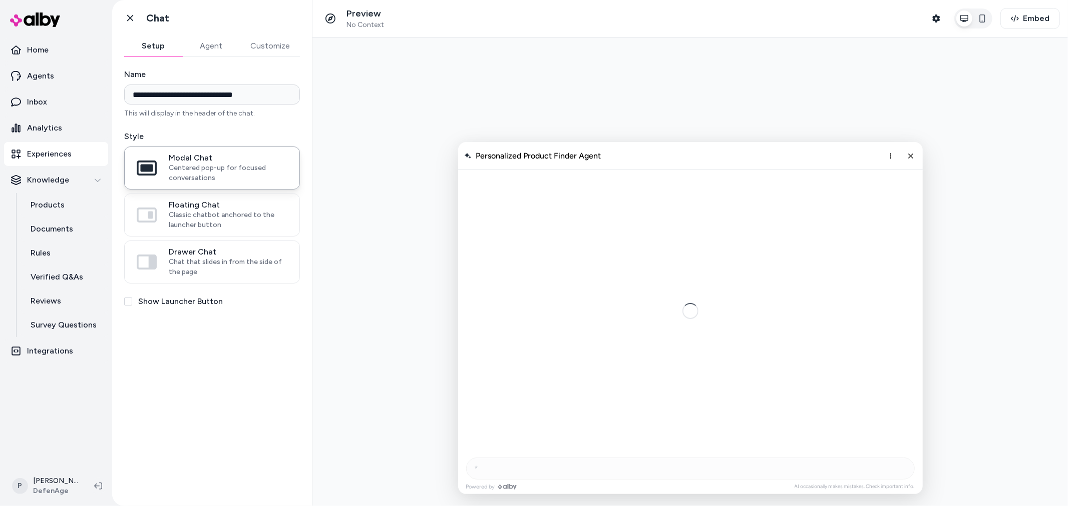
click at [221, 51] on button "Agent" at bounding box center [211, 46] width 58 height 20
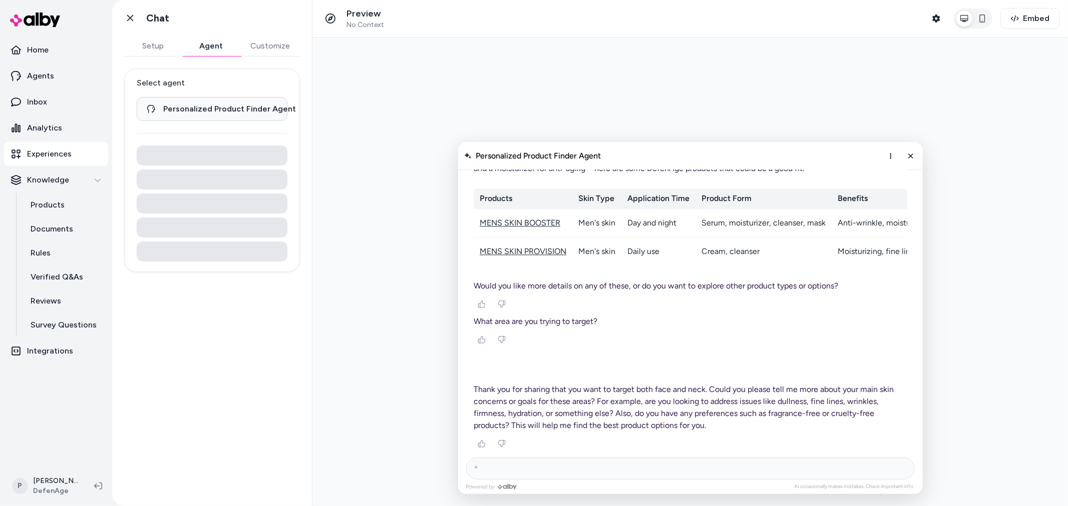
scroll to position [5401, 0]
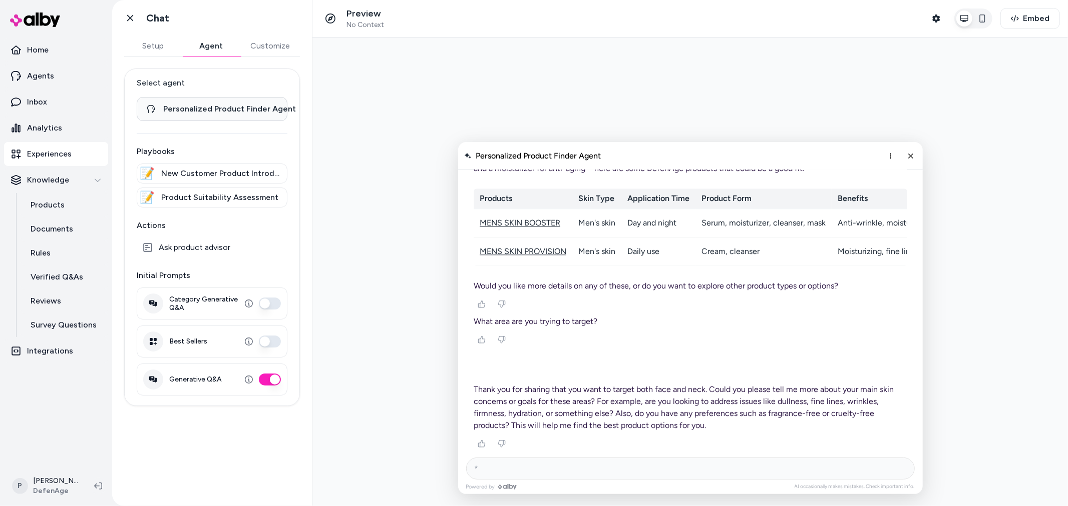
click at [196, 202] on span "Product Suitability Assessment" at bounding box center [219, 198] width 117 height 12
click at [227, 171] on span "New Customer Product Introduction and Recommendation" at bounding box center [221, 174] width 120 height 12
click at [43, 81] on p "Agents" at bounding box center [40, 76] width 27 height 12
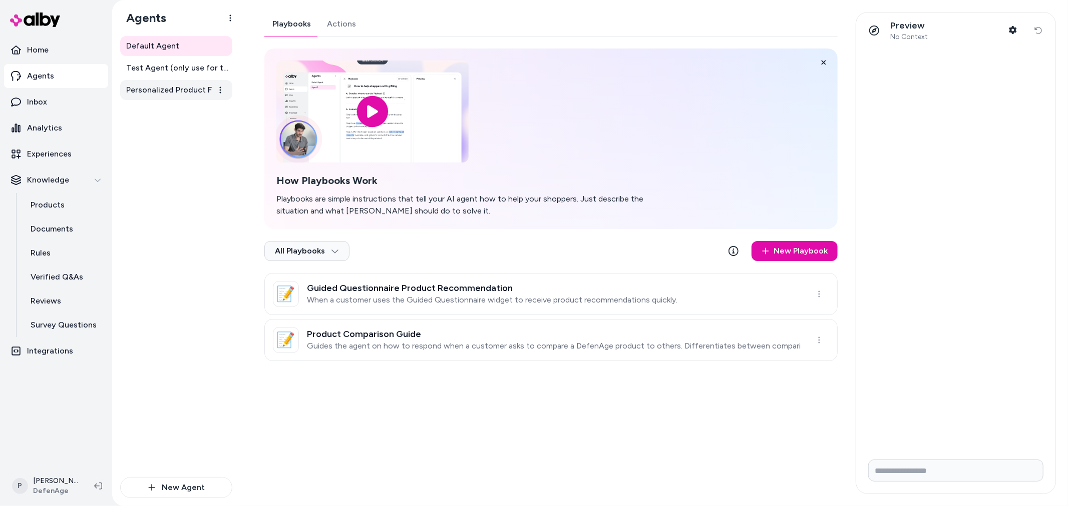
click at [164, 96] on link "Personalized Product Finder Agent" at bounding box center [176, 90] width 112 height 20
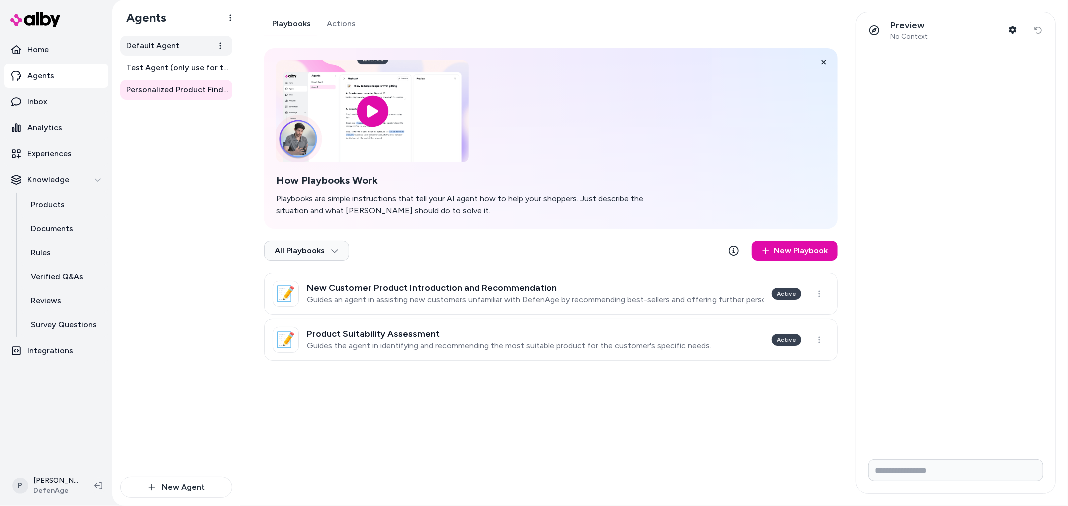
click at [160, 53] on link "Default Agent" at bounding box center [176, 46] width 112 height 20
